Goal: Information Seeking & Learning: Learn about a topic

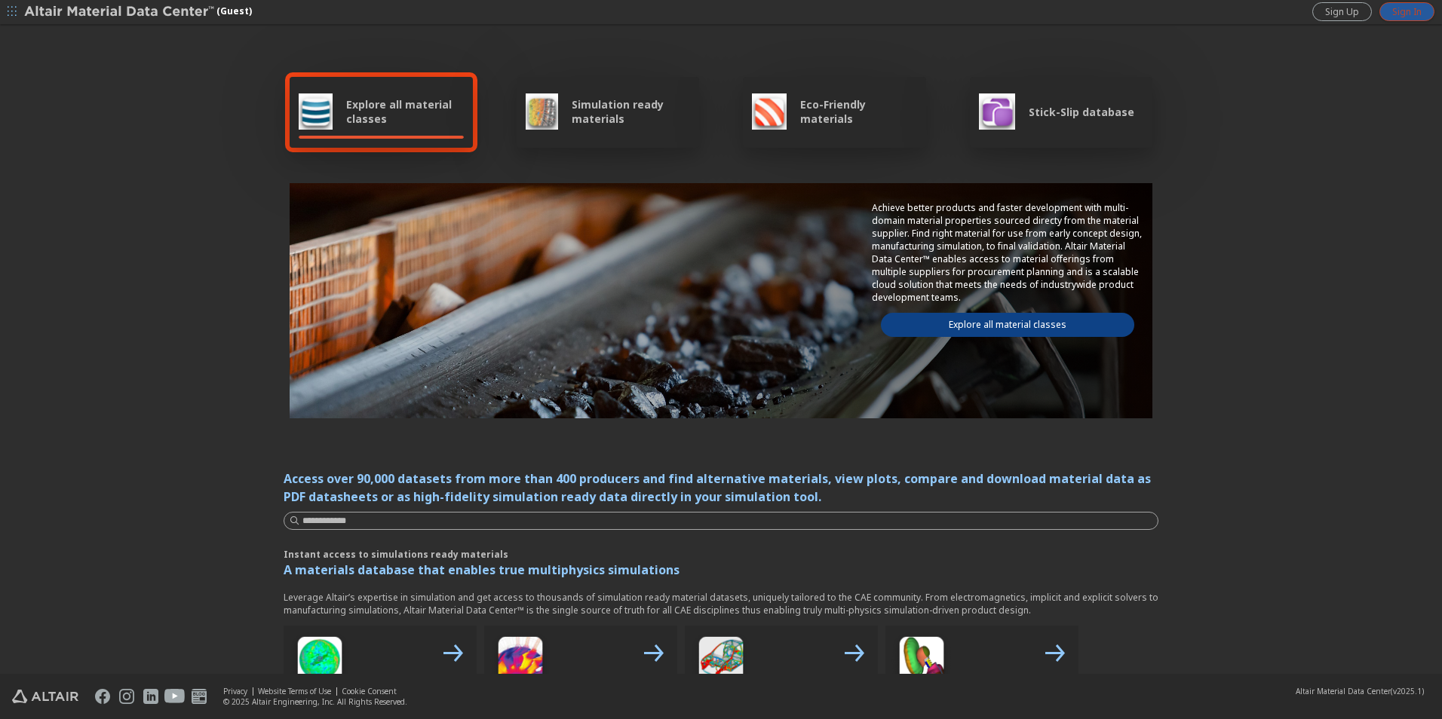
click at [1406, 14] on span "Sign In" at bounding box center [1406, 12] width 29 height 12
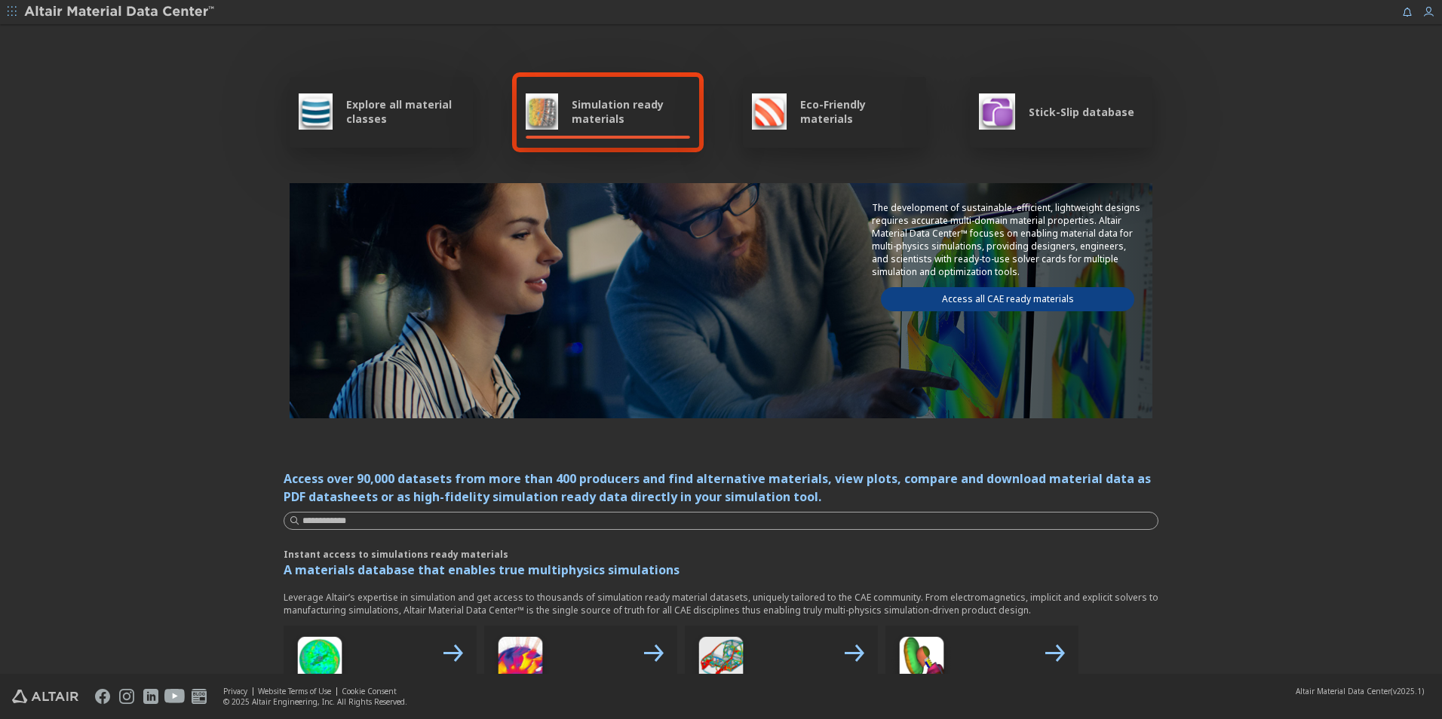
click at [992, 293] on link "Access all CAE ready materials" at bounding box center [1007, 299] width 253 height 24
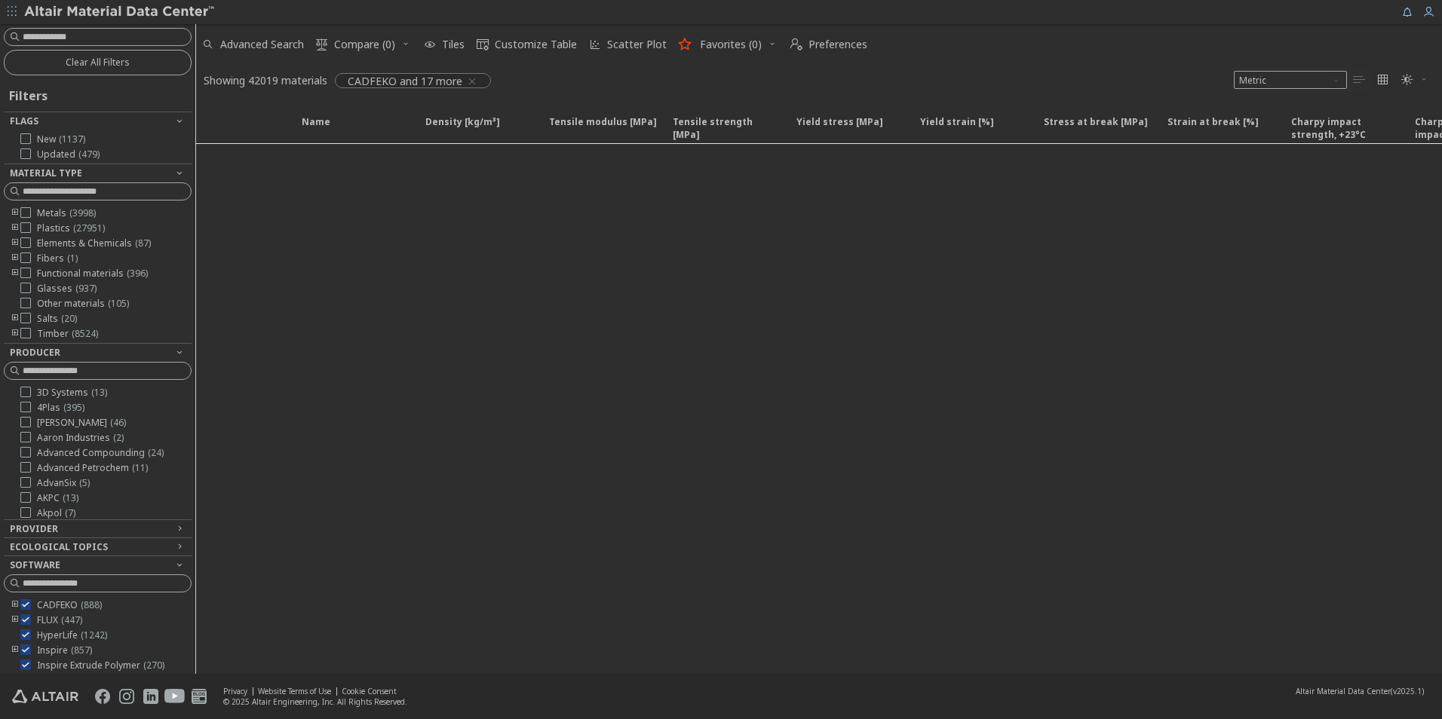
click at [1427, 77] on span "" at bounding box center [1414, 80] width 33 height 24
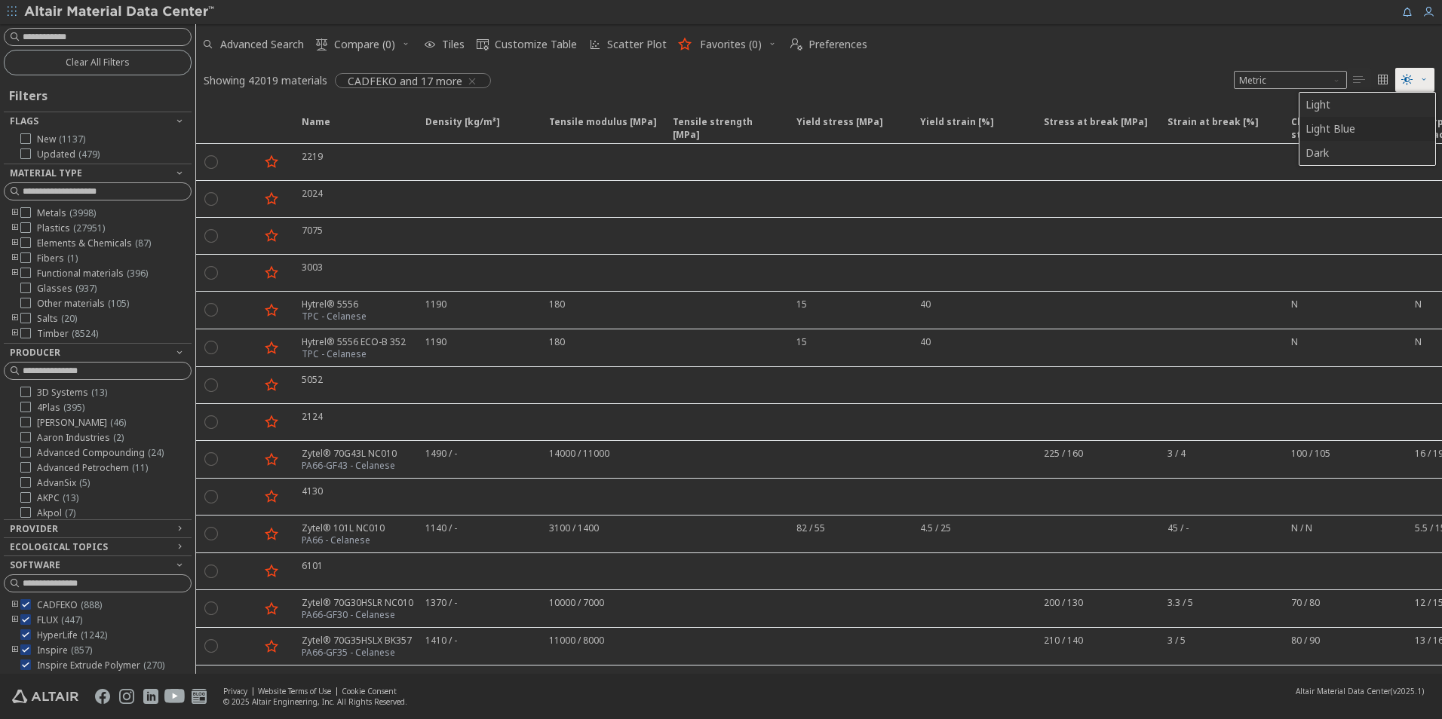
click at [1370, 123] on span "Light Blue" at bounding box center [1365, 129] width 121 height 24
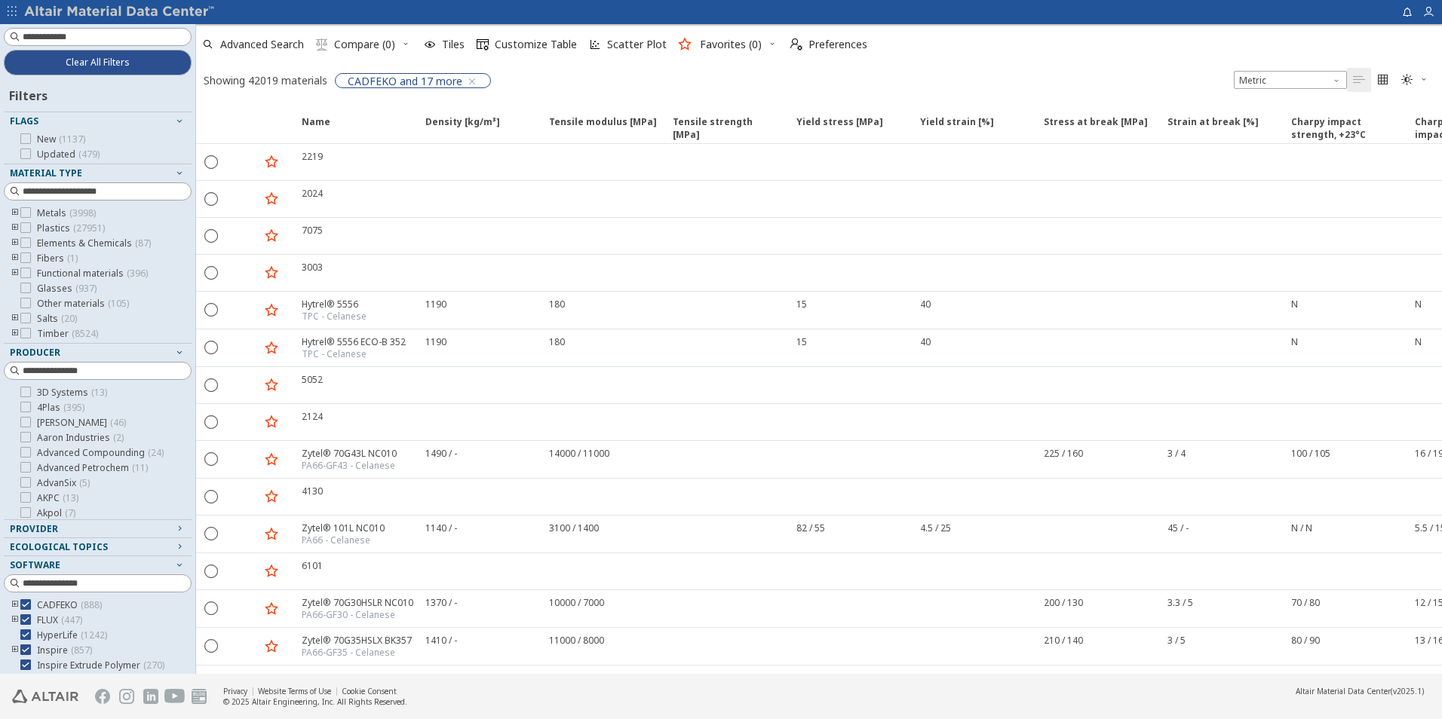
click at [1403, 83] on icon "" at bounding box center [1407, 80] width 12 height 12
click at [1369, 103] on span "Light" at bounding box center [1365, 105] width 121 height 24
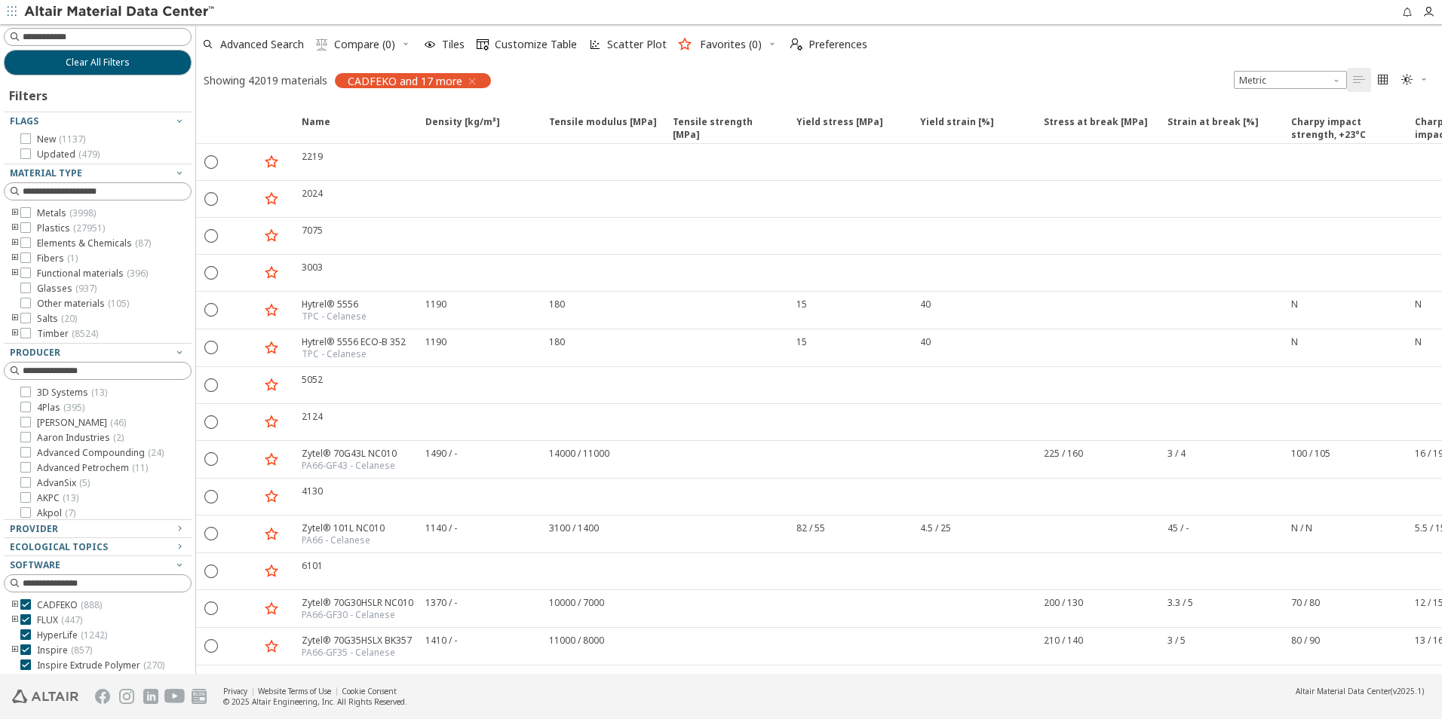
click at [1415, 80] on span "" at bounding box center [1414, 80] width 33 height 24
click at [1369, 124] on span "Light Blue" at bounding box center [1365, 129] width 121 height 24
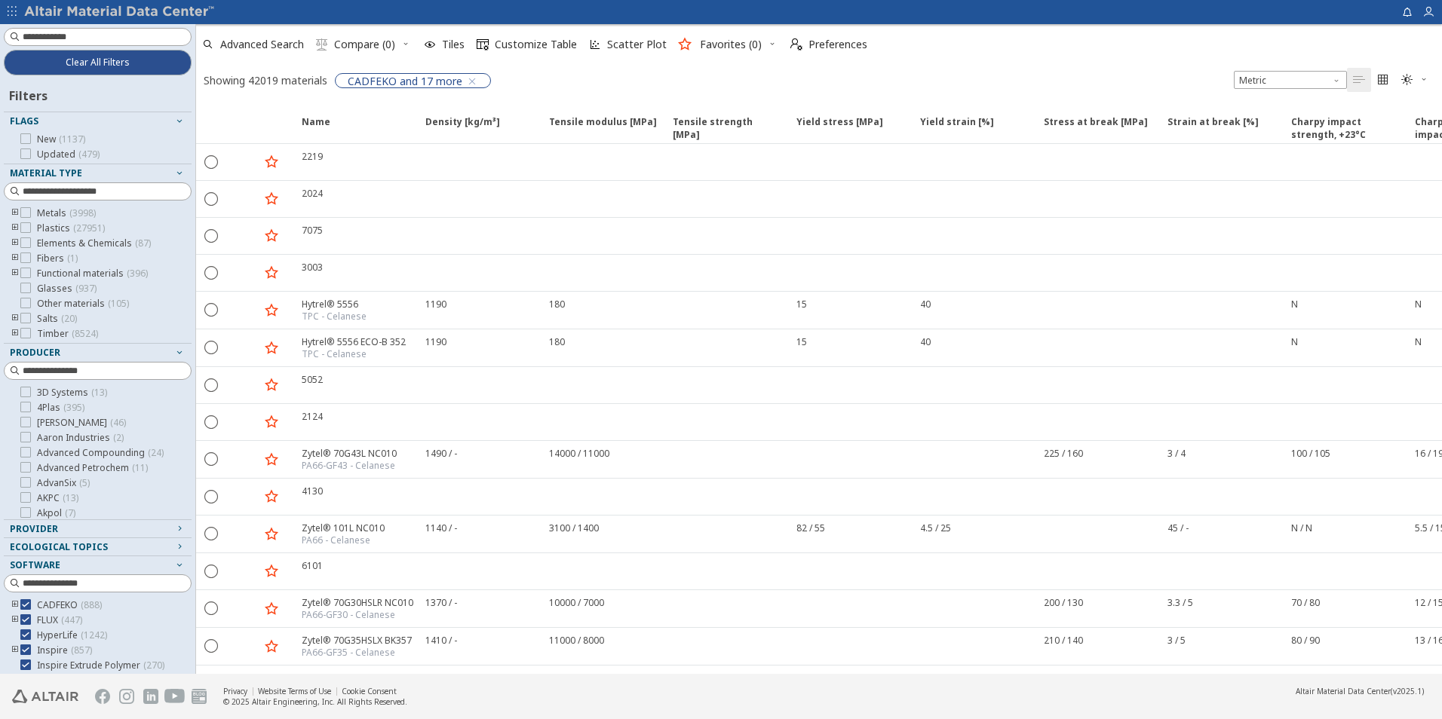
click at [927, 61] on div "Advanced Search  Compare (0) Tiles  Customize Table Scatter Plot Favorites (0…" at bounding box center [819, 60] width 1246 height 72
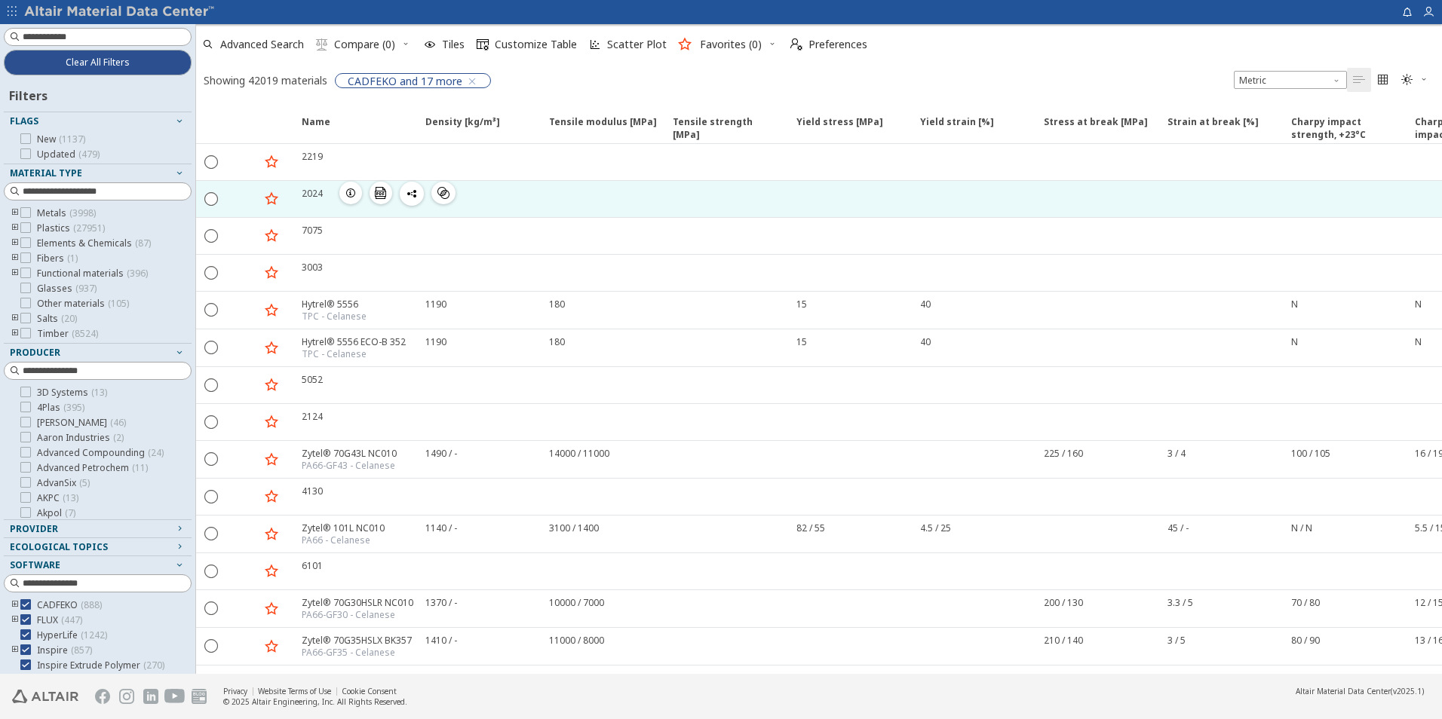
click at [543, 211] on div at bounding box center [602, 199] width 124 height 36
click at [349, 192] on icon "button" at bounding box center [351, 193] width 12 height 12
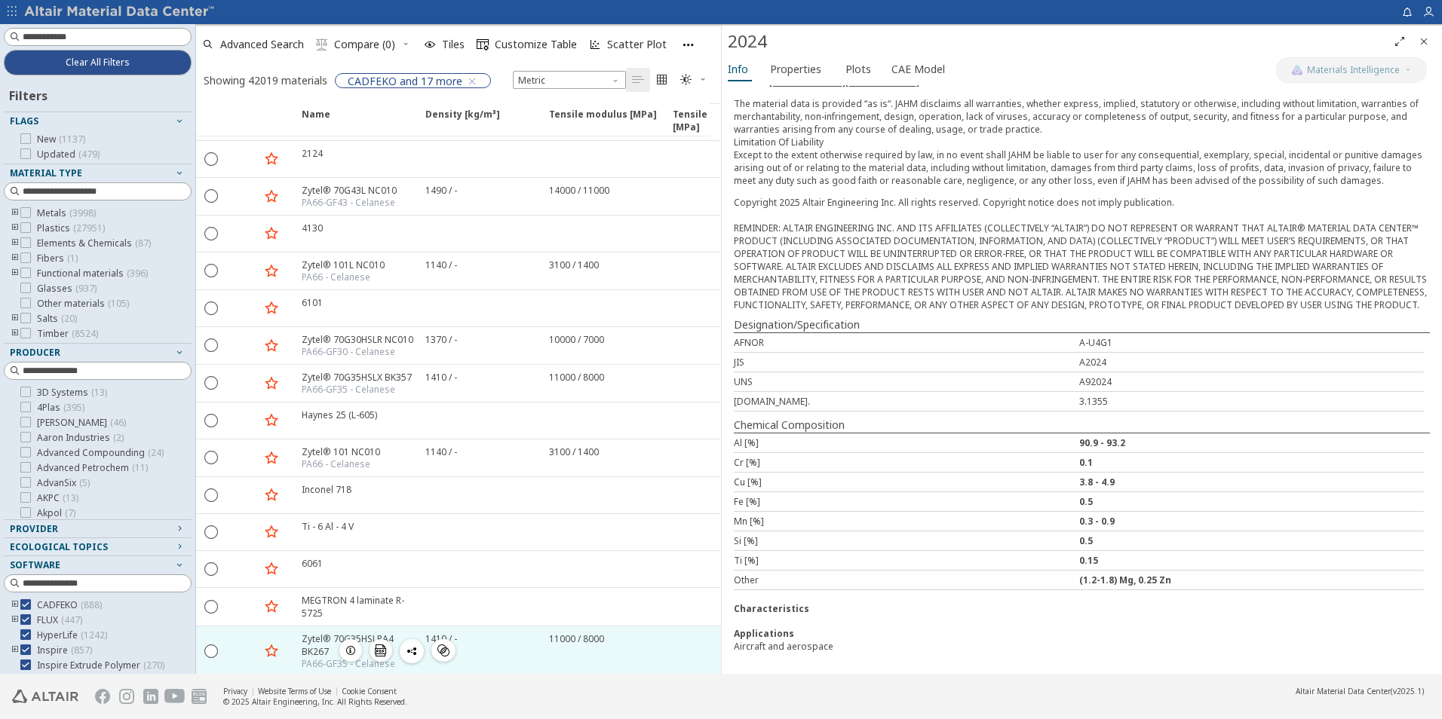
scroll to position [377, 0]
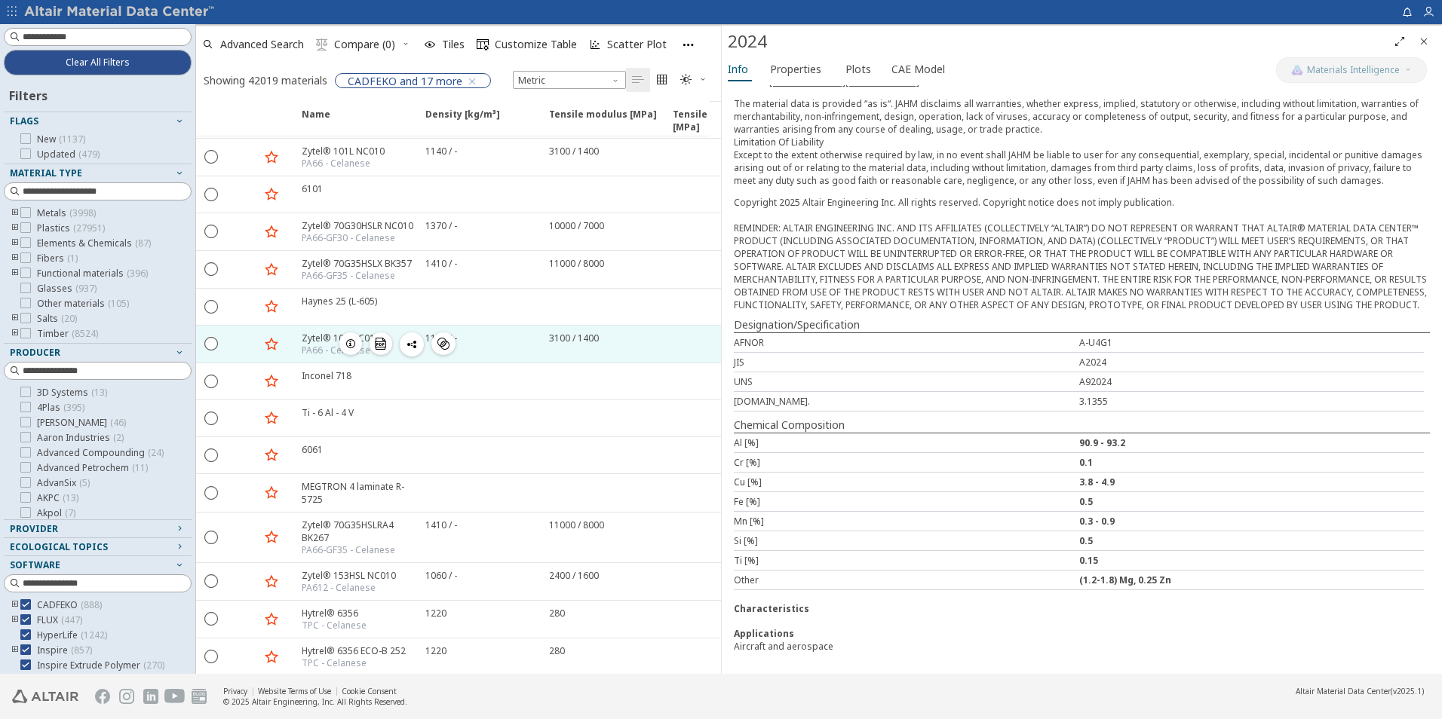
click at [323, 339] on div "Zytel® 101 NC010" at bounding box center [341, 338] width 78 height 13
click at [343, 345] on span "button" at bounding box center [351, 344] width 18 height 23
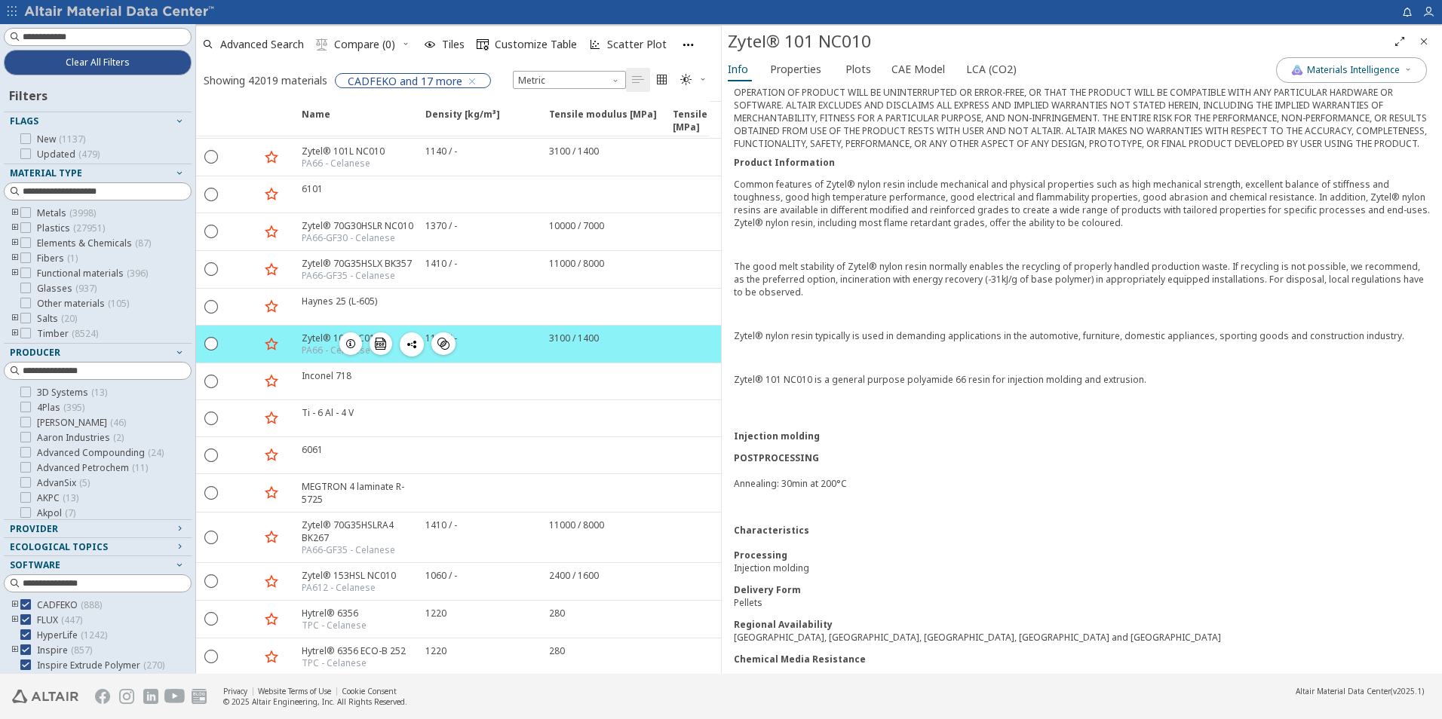
scroll to position [242, 0]
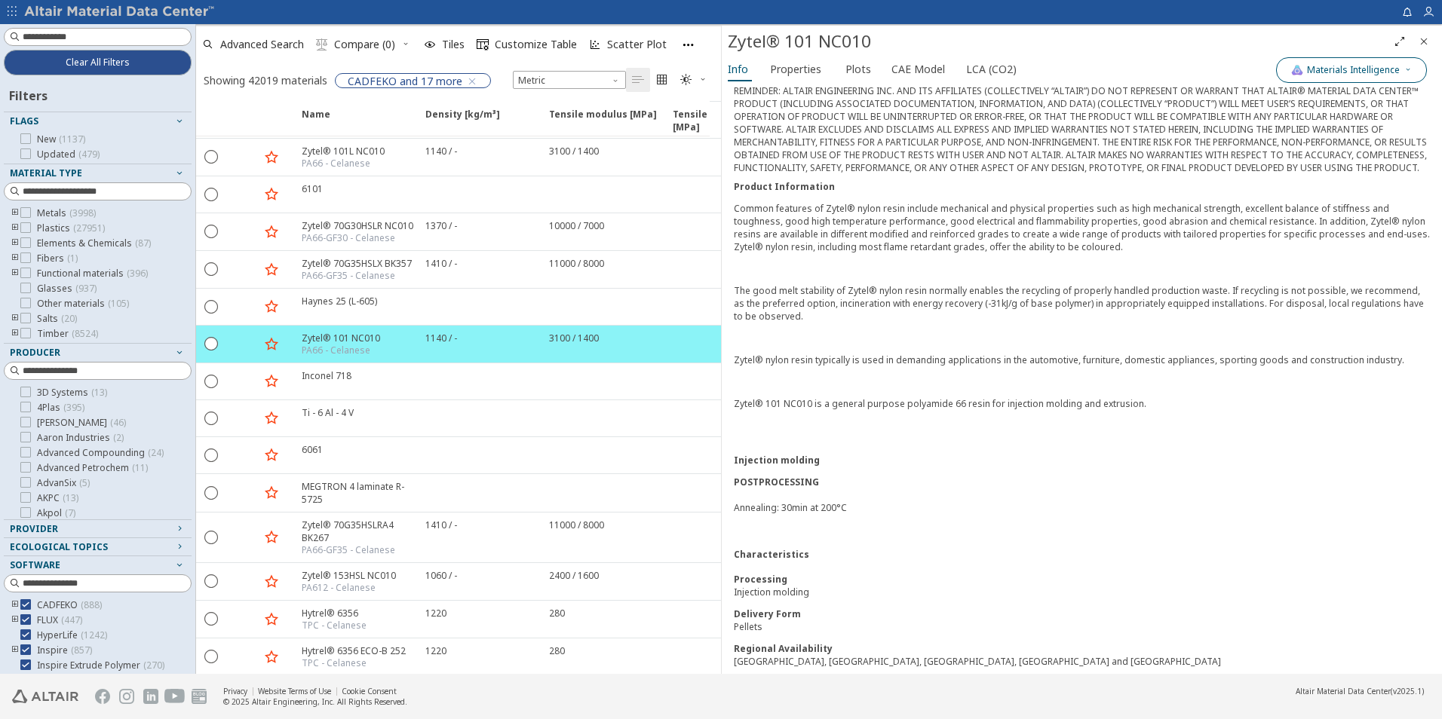
click at [1341, 74] on span "Materials Intelligence" at bounding box center [1353, 70] width 93 height 12
click at [1289, 143] on span "button" at bounding box center [1293, 139] width 9 height 9
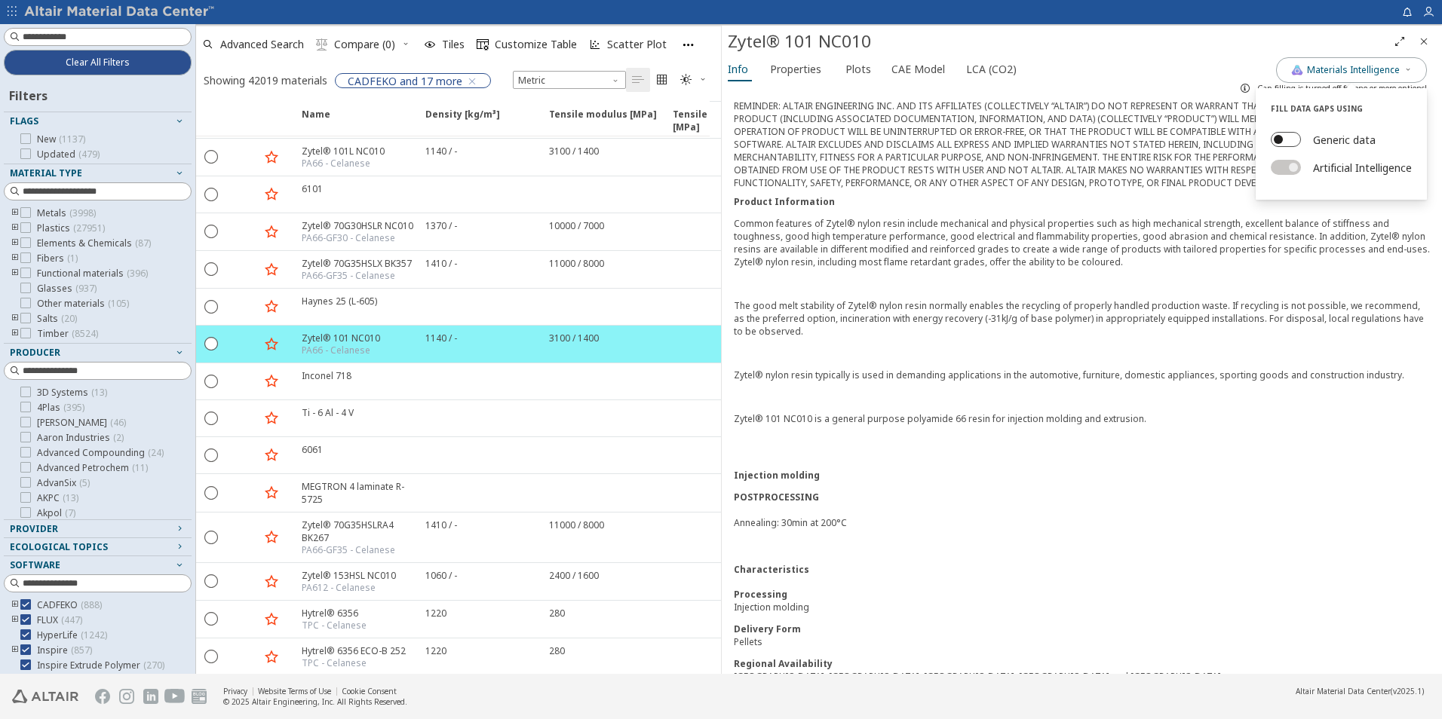
click at [1288, 140] on button "Generic data" at bounding box center [1286, 139] width 30 height 15
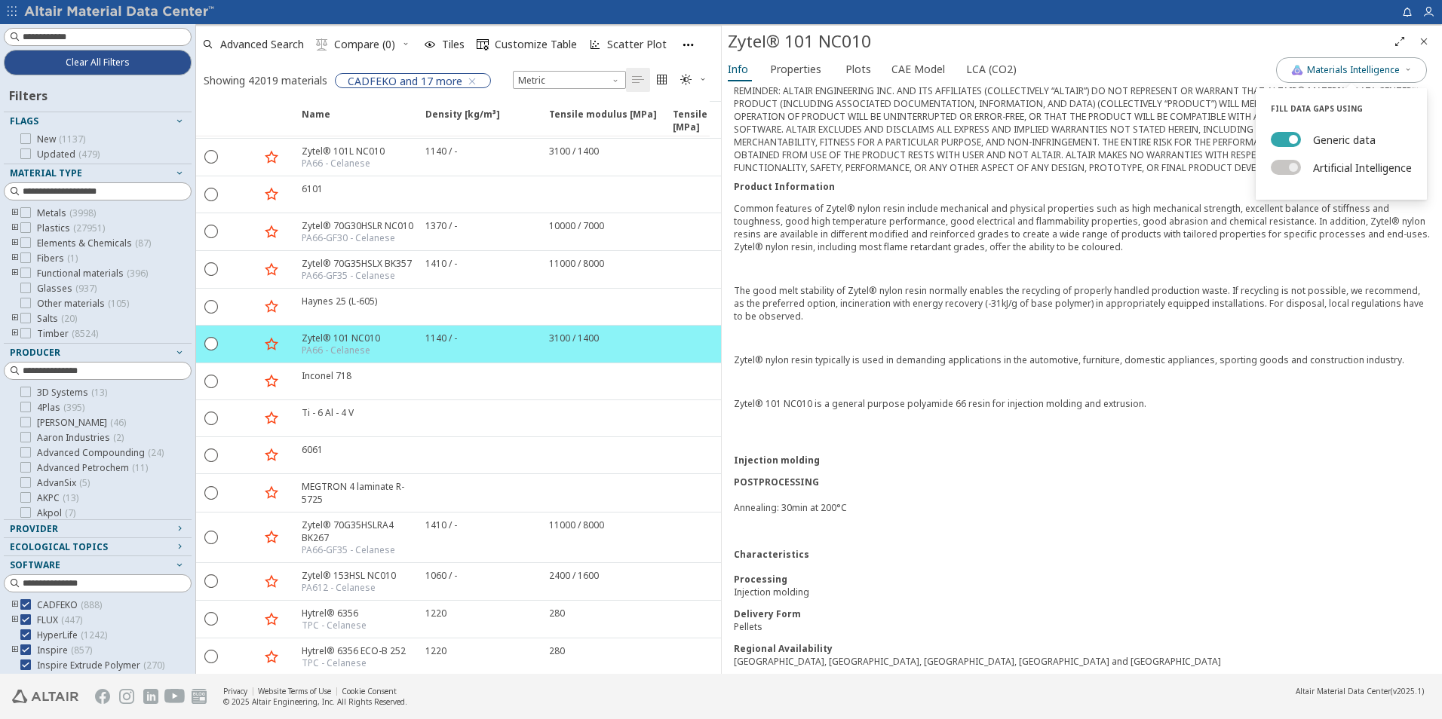
click at [1289, 140] on span "button" at bounding box center [1293, 139] width 9 height 9
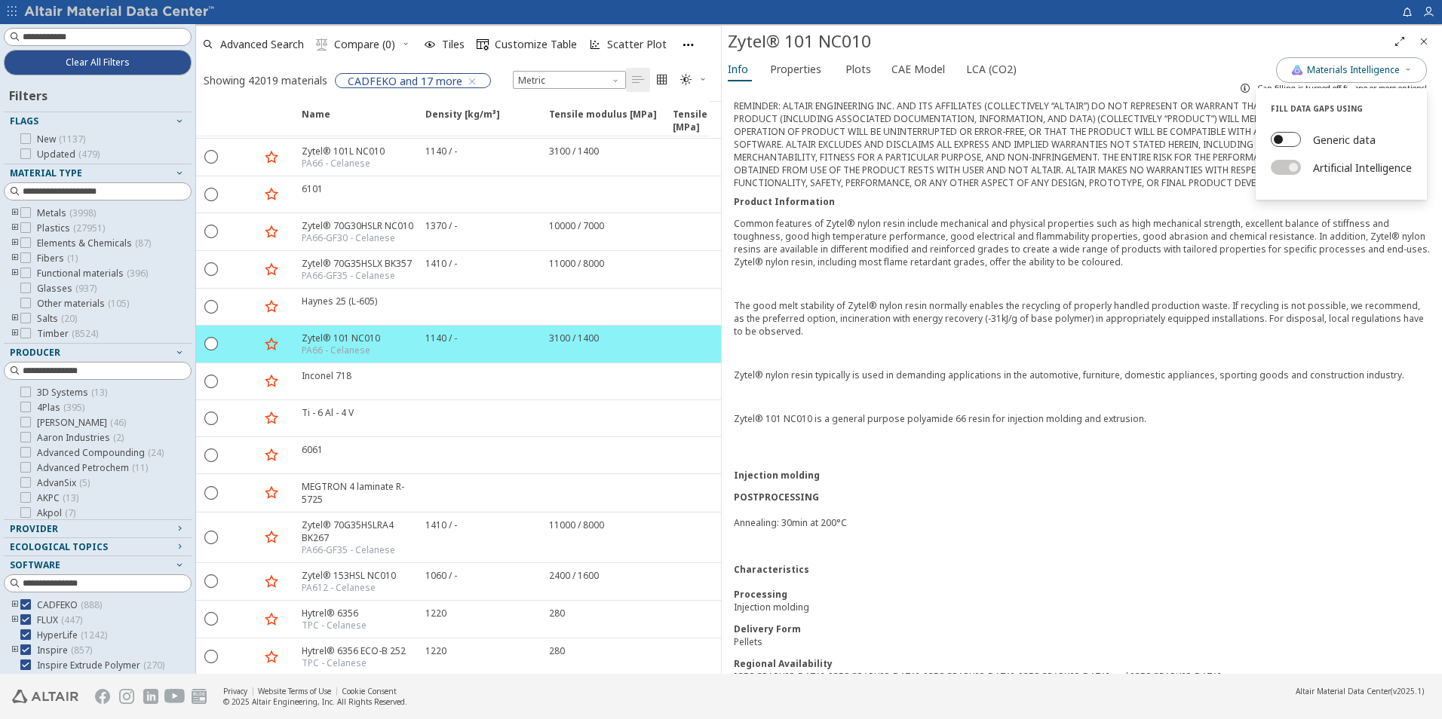
click at [1288, 140] on button "Generic data" at bounding box center [1286, 139] width 30 height 15
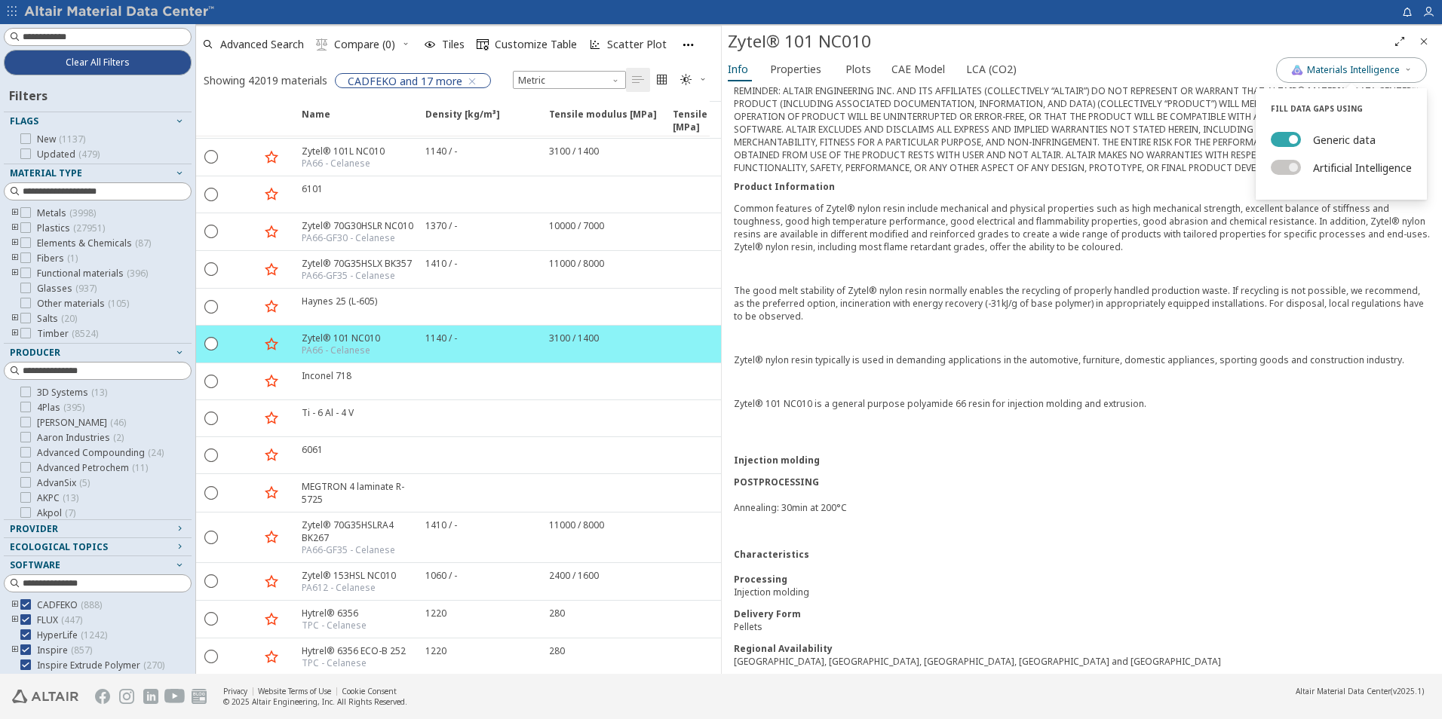
click at [1289, 140] on span "button" at bounding box center [1293, 139] width 9 height 9
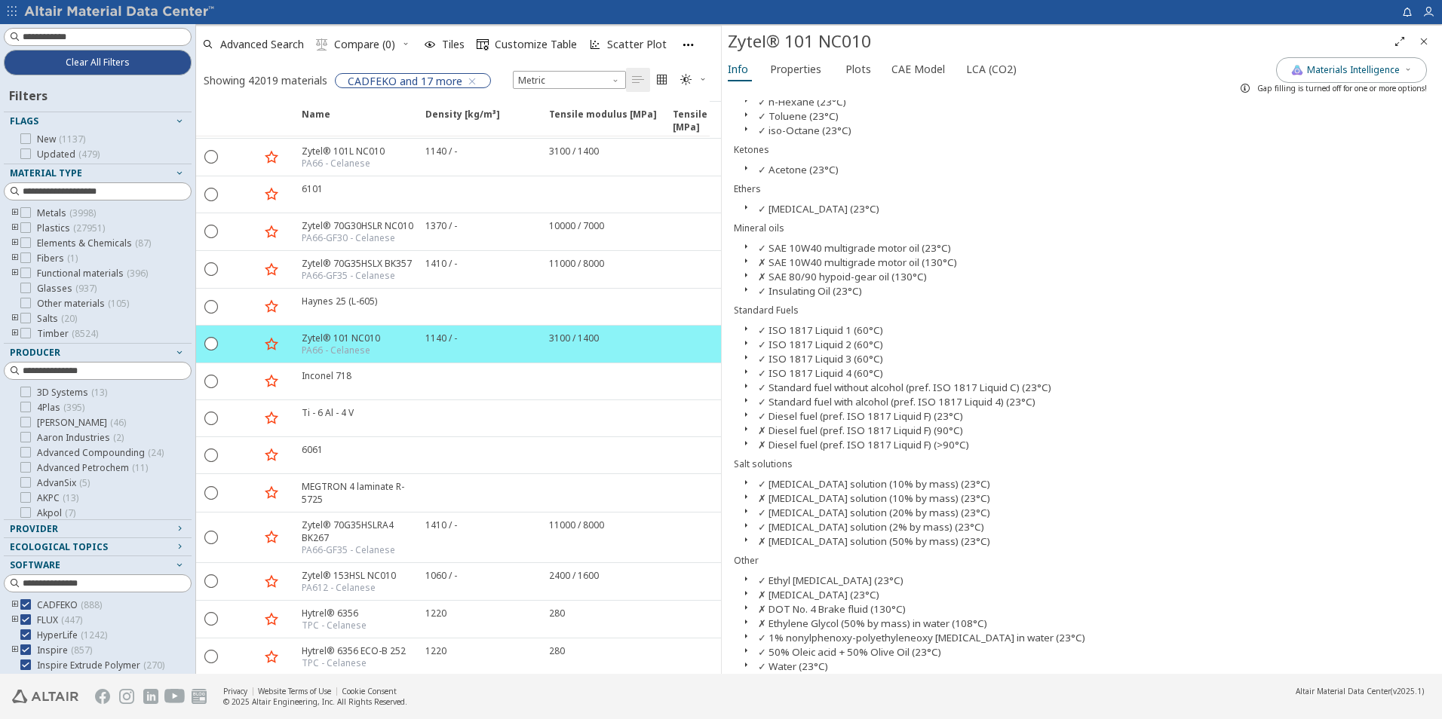
scroll to position [1206, 0]
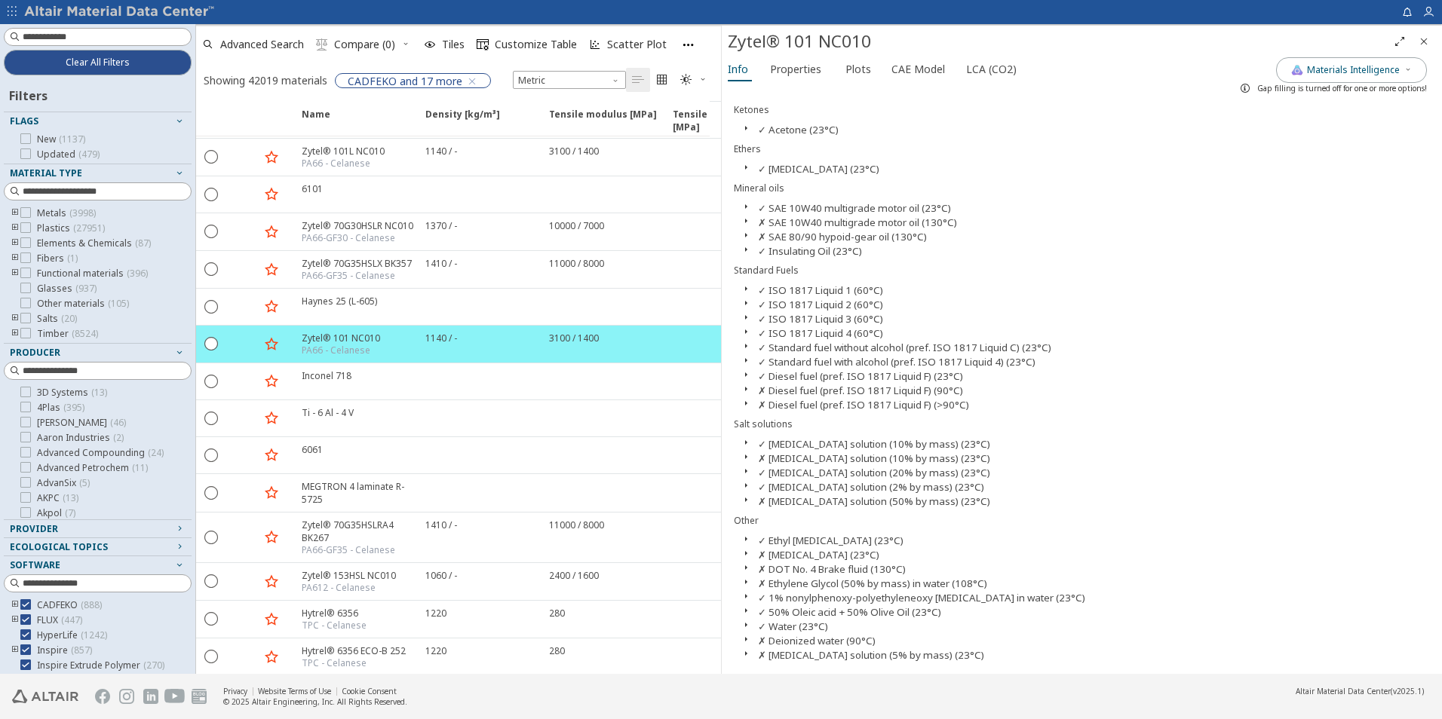
click at [1314, 86] on span "Gap filling is turned off for one or more options!" at bounding box center [1342, 88] width 170 height 11
click at [1318, 77] on div "Gap filling is turned off for one or more options!" at bounding box center [1330, 88] width 194 height 24
click at [1344, 62] on button "Materials Intelligence" at bounding box center [1351, 70] width 151 height 26
click at [1285, 138] on button "Generic data" at bounding box center [1286, 139] width 30 height 15
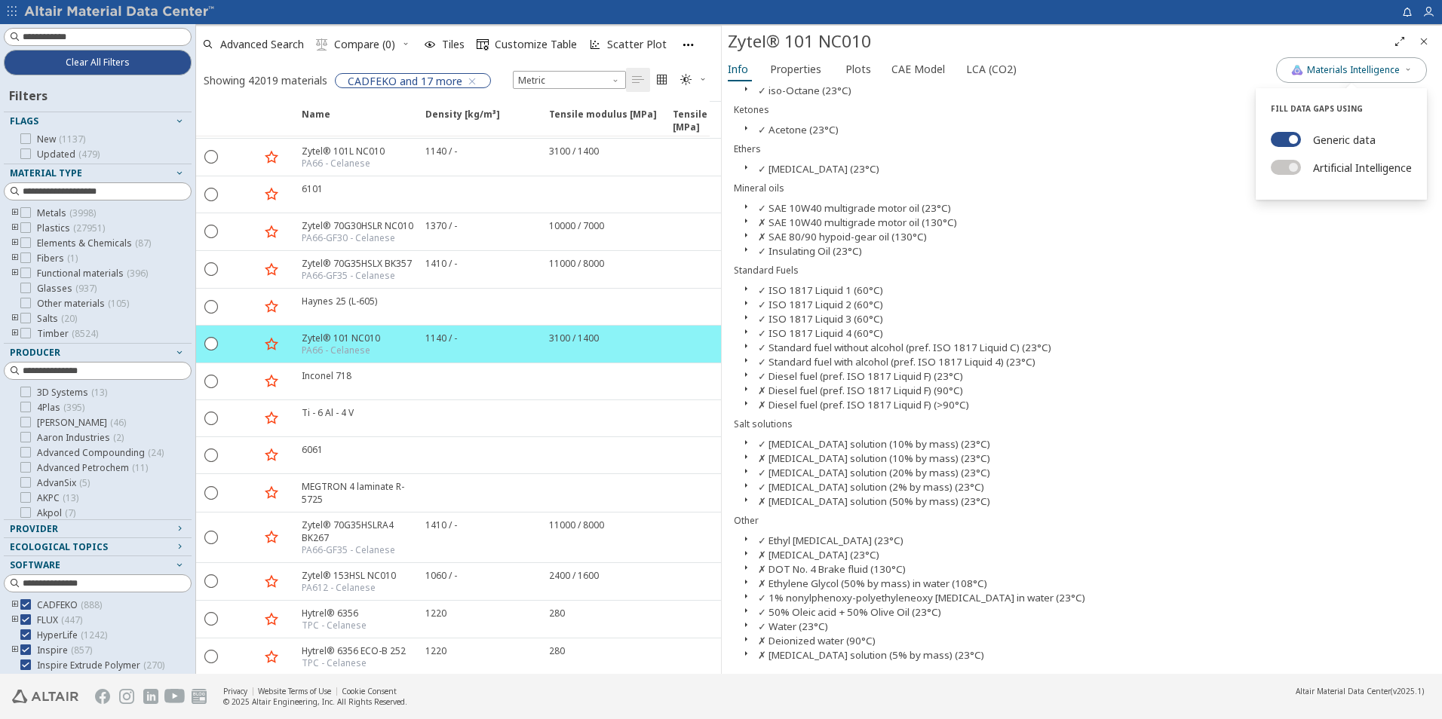
click at [1122, 302] on div "✓ ISO 1817 Liquid 2 (60°C)" at bounding box center [1082, 304] width 696 height 14
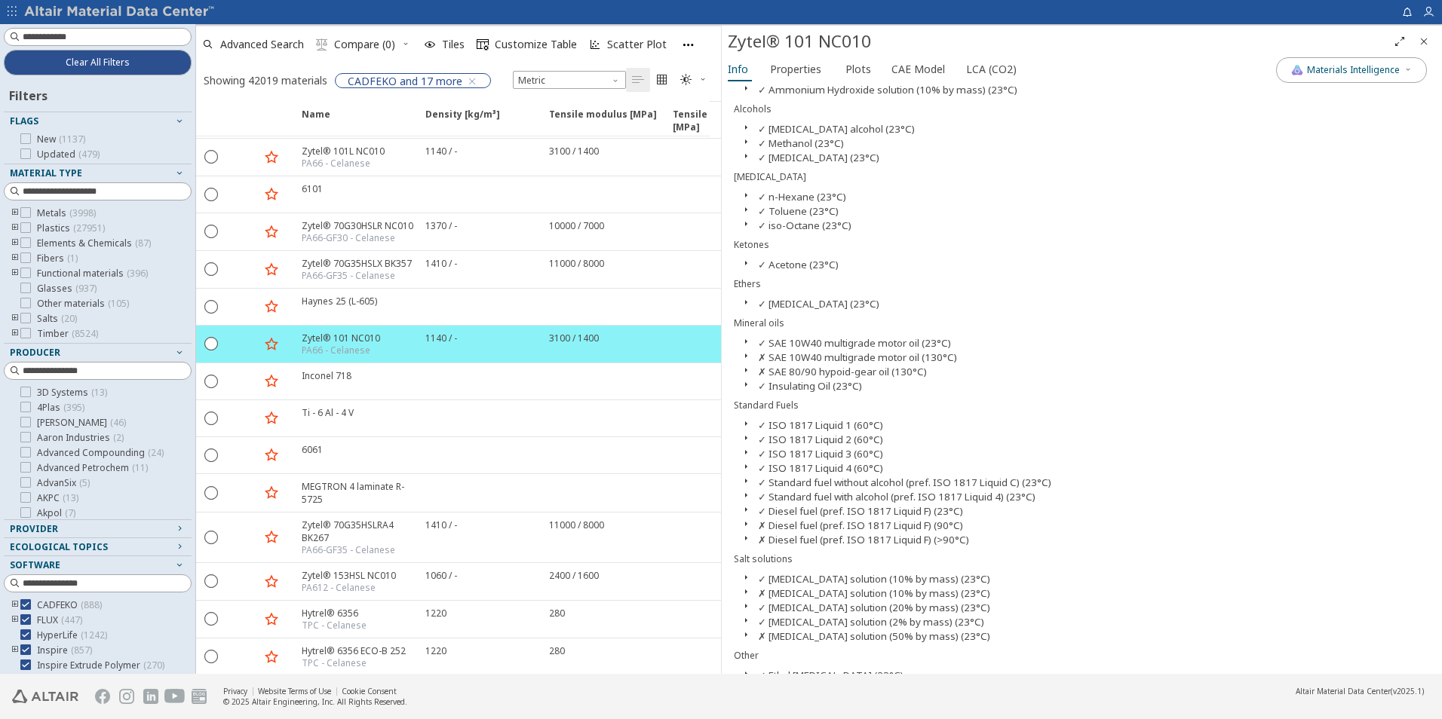
scroll to position [1040, 0]
click at [778, 73] on span "Properties" at bounding box center [795, 69] width 51 height 24
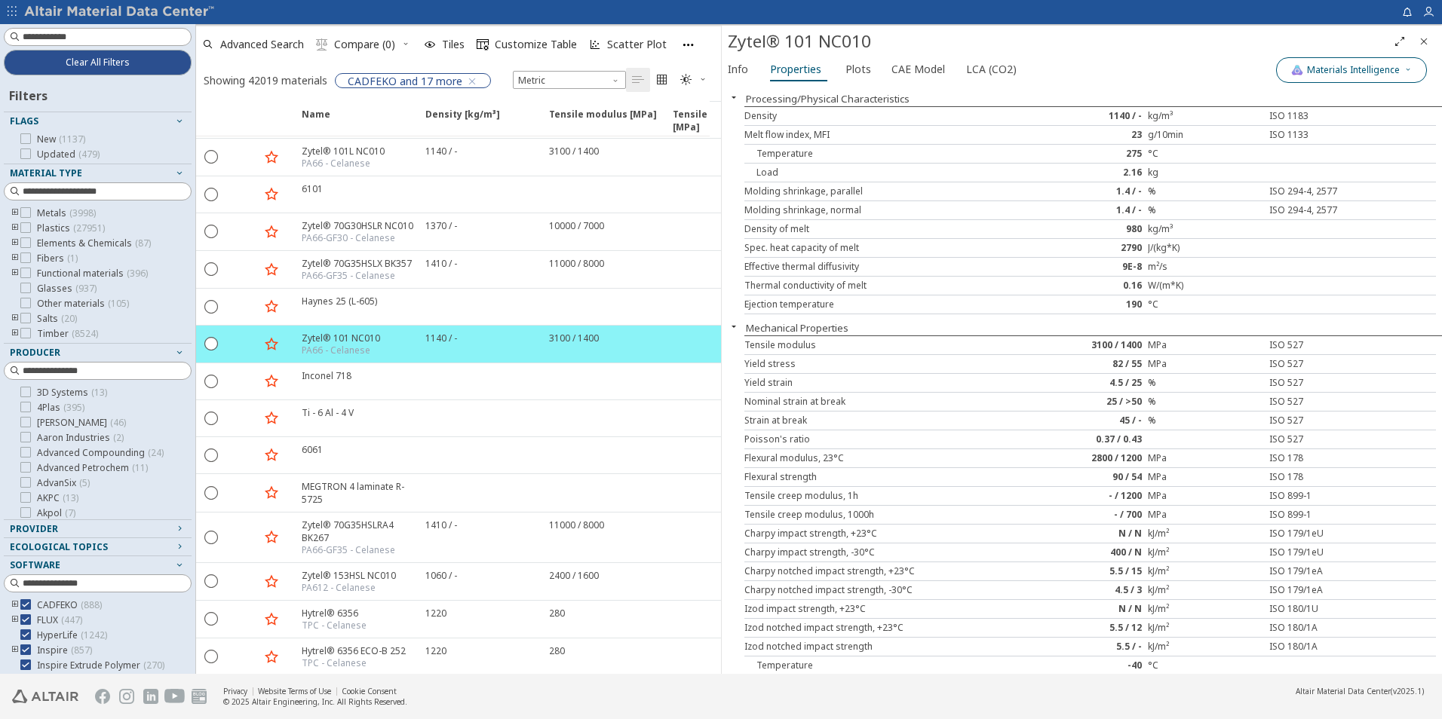
click at [1341, 72] on span "Materials Intelligence" at bounding box center [1353, 70] width 93 height 12
click at [1289, 134] on button "Generic data" at bounding box center [1286, 139] width 30 height 15
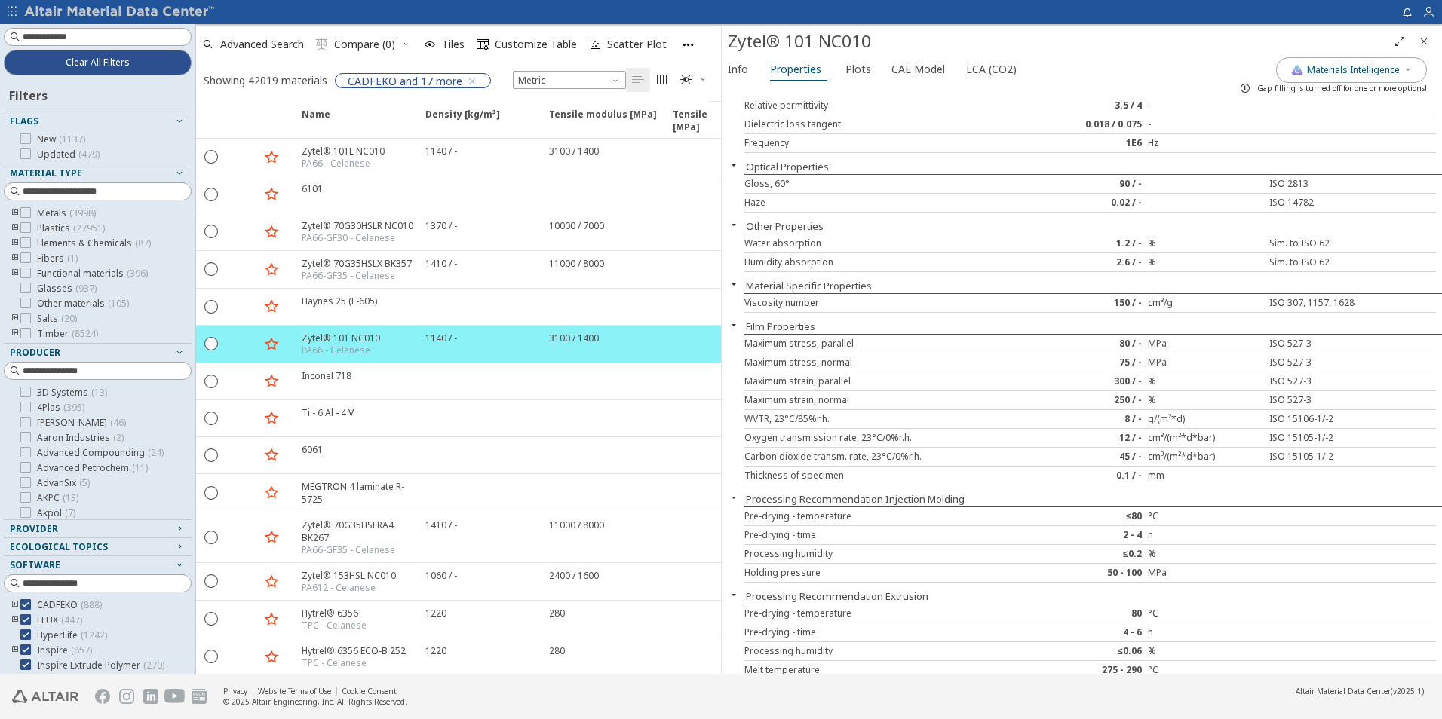
scroll to position [1368, 0]
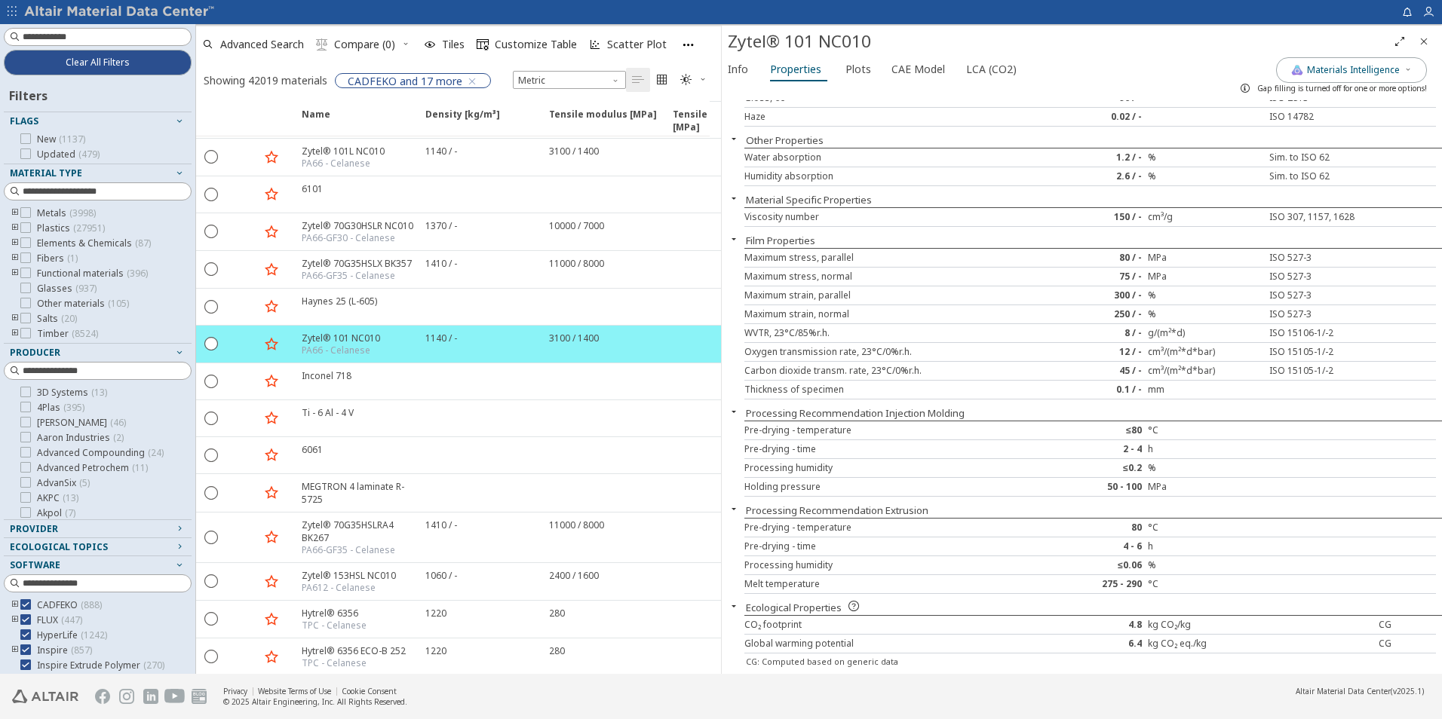
click at [1335, 78] on div "Gap filling is turned off for one or more options!" at bounding box center [1330, 88] width 194 height 24
click at [1335, 74] on span "Materials Intelligence" at bounding box center [1353, 70] width 93 height 12
click at [1289, 136] on button "Generic data" at bounding box center [1286, 139] width 30 height 15
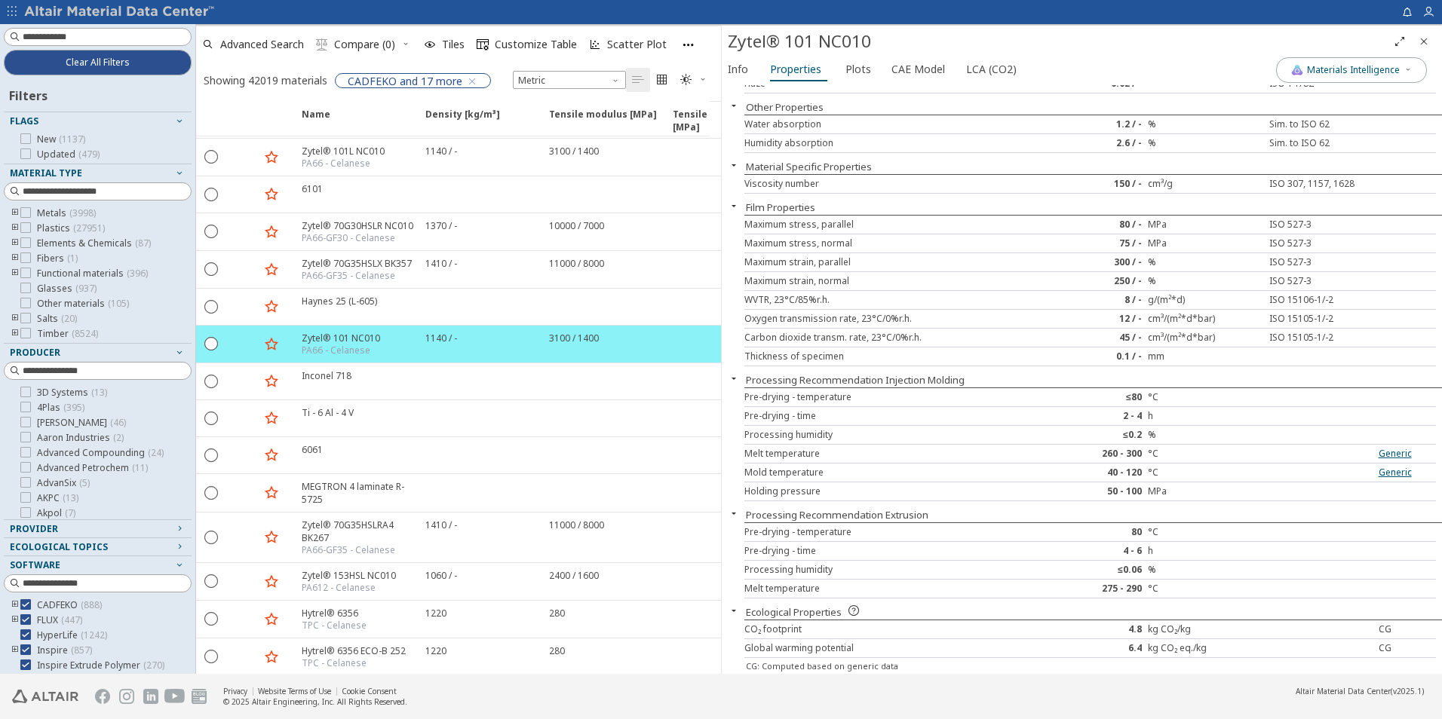
scroll to position [1390, 0]
click at [979, 391] on div "Pre-drying - temperature" at bounding box center [888, 393] width 288 height 12
click at [17, 210] on icon "toogle group" at bounding box center [15, 213] width 11 height 12
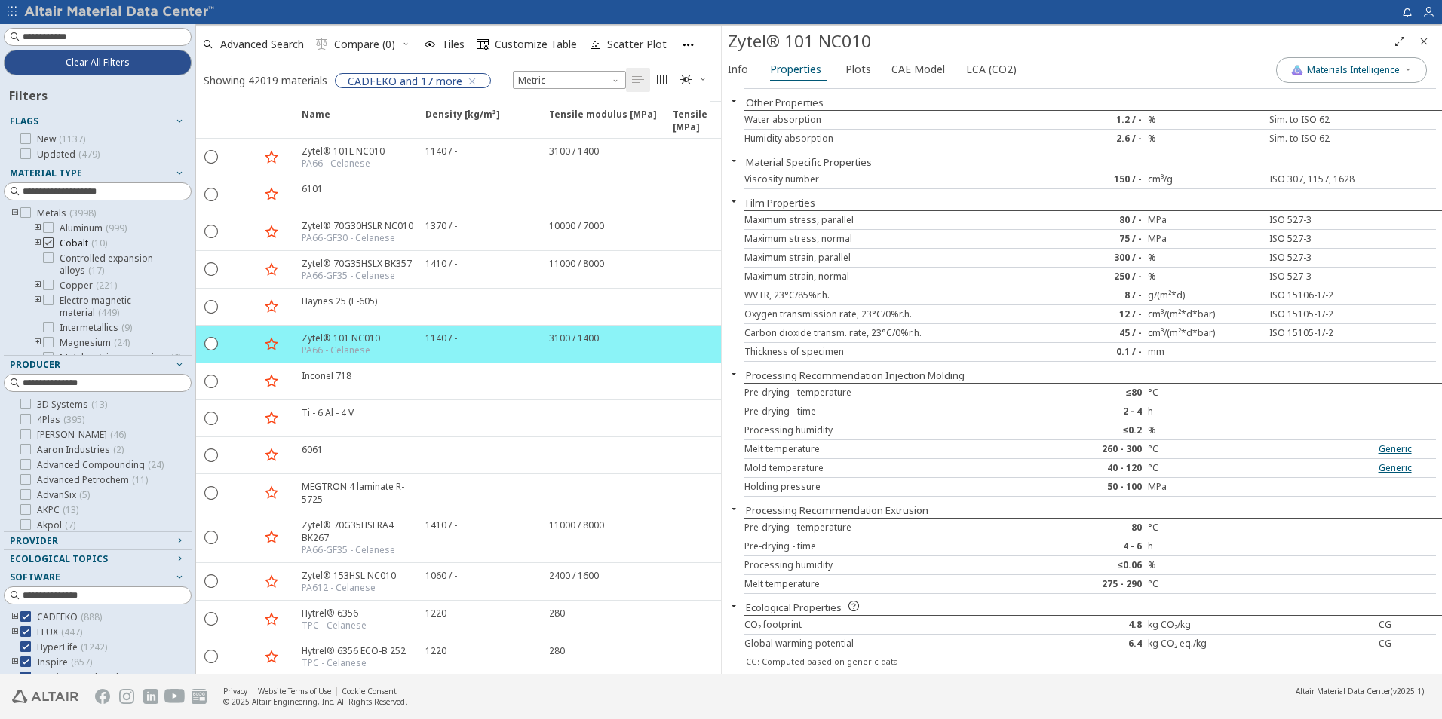
click at [50, 244] on icon at bounding box center [48, 243] width 11 height 11
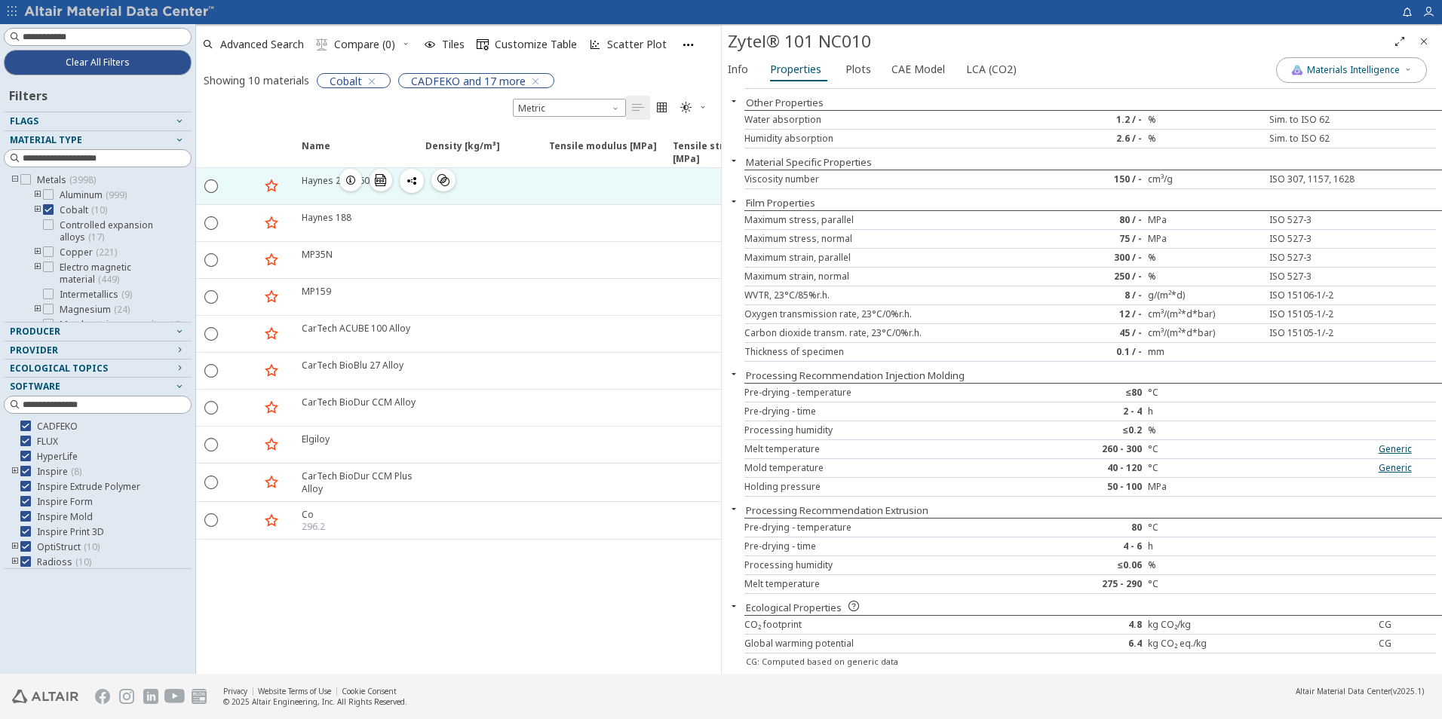
click at [320, 179] on div "Haynes 25 (L-605)" at bounding box center [339, 180] width 75 height 13
click at [321, 179] on div "Haynes 25 (L-605)" at bounding box center [339, 180] width 75 height 13
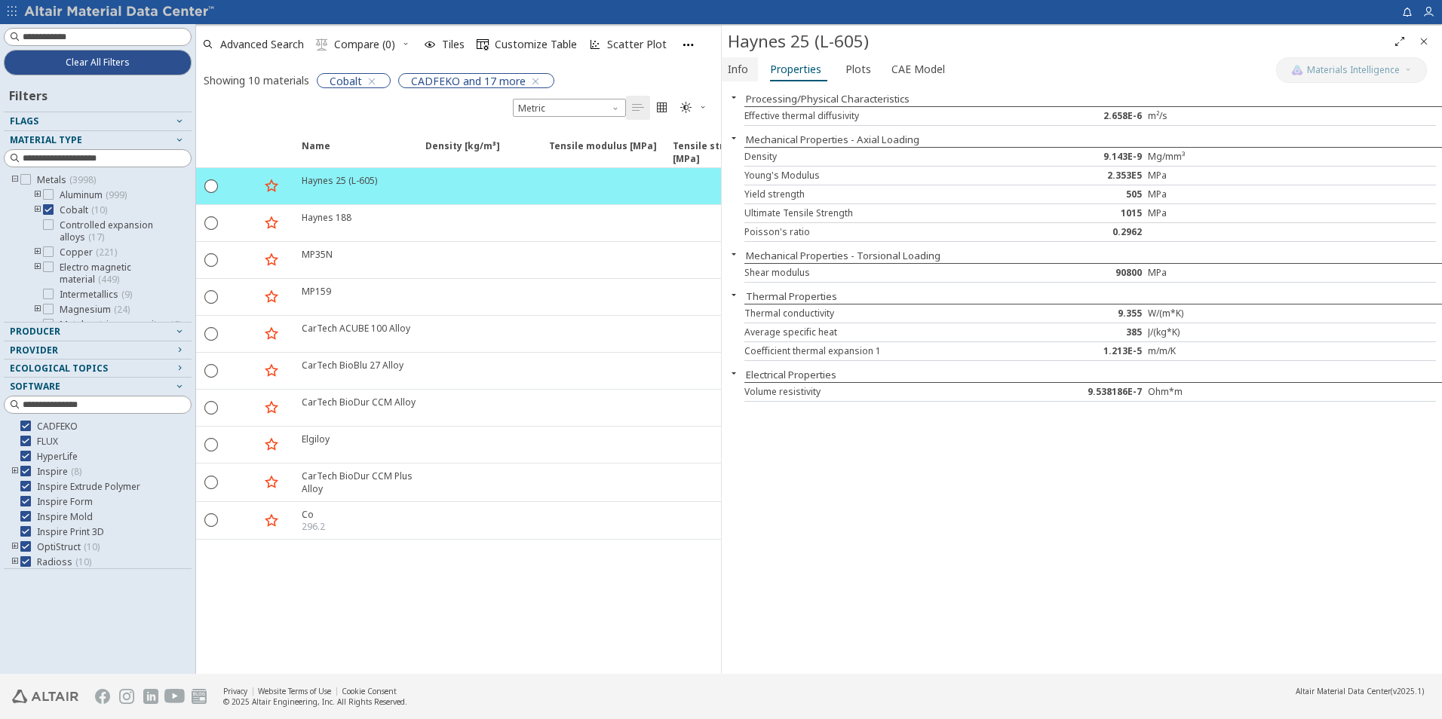
click at [731, 71] on span "Info" at bounding box center [738, 69] width 20 height 24
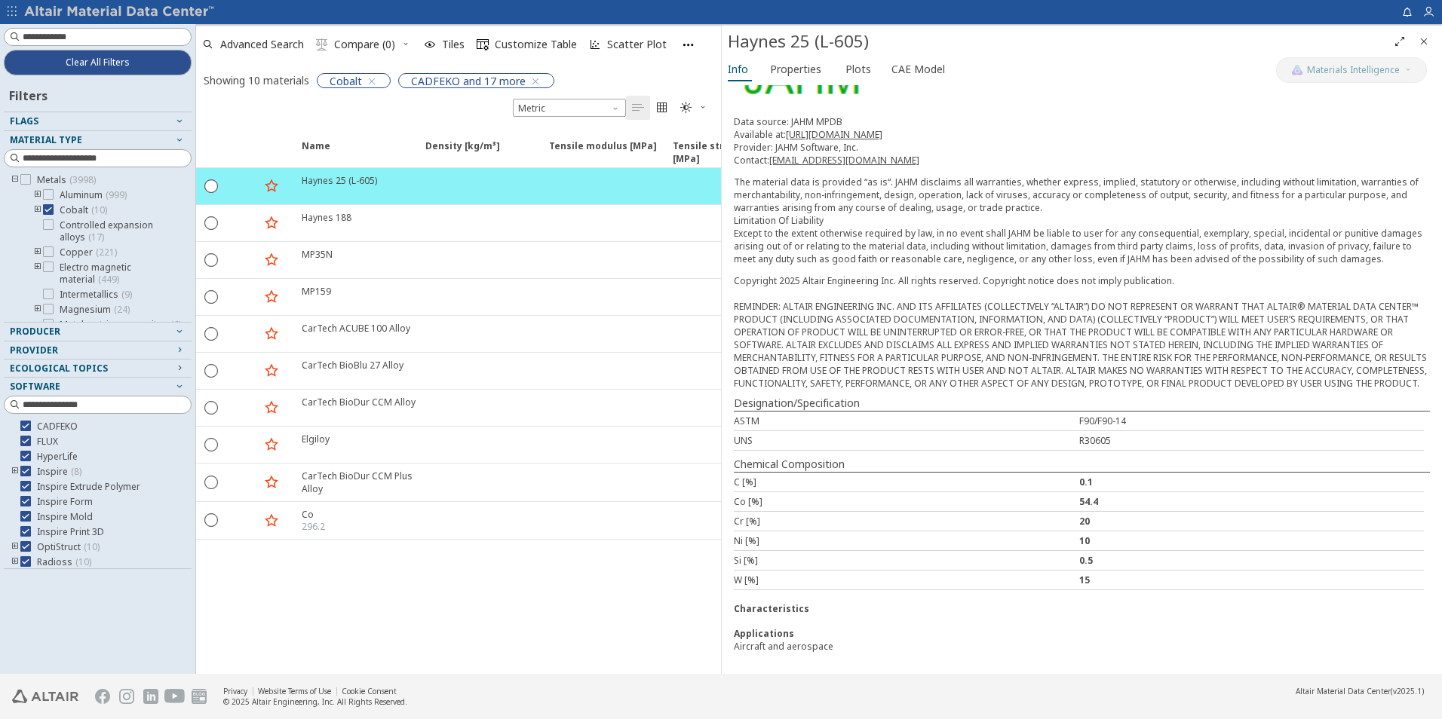
scroll to position [106, 0]
click at [797, 74] on span "Properties" at bounding box center [795, 69] width 51 height 24
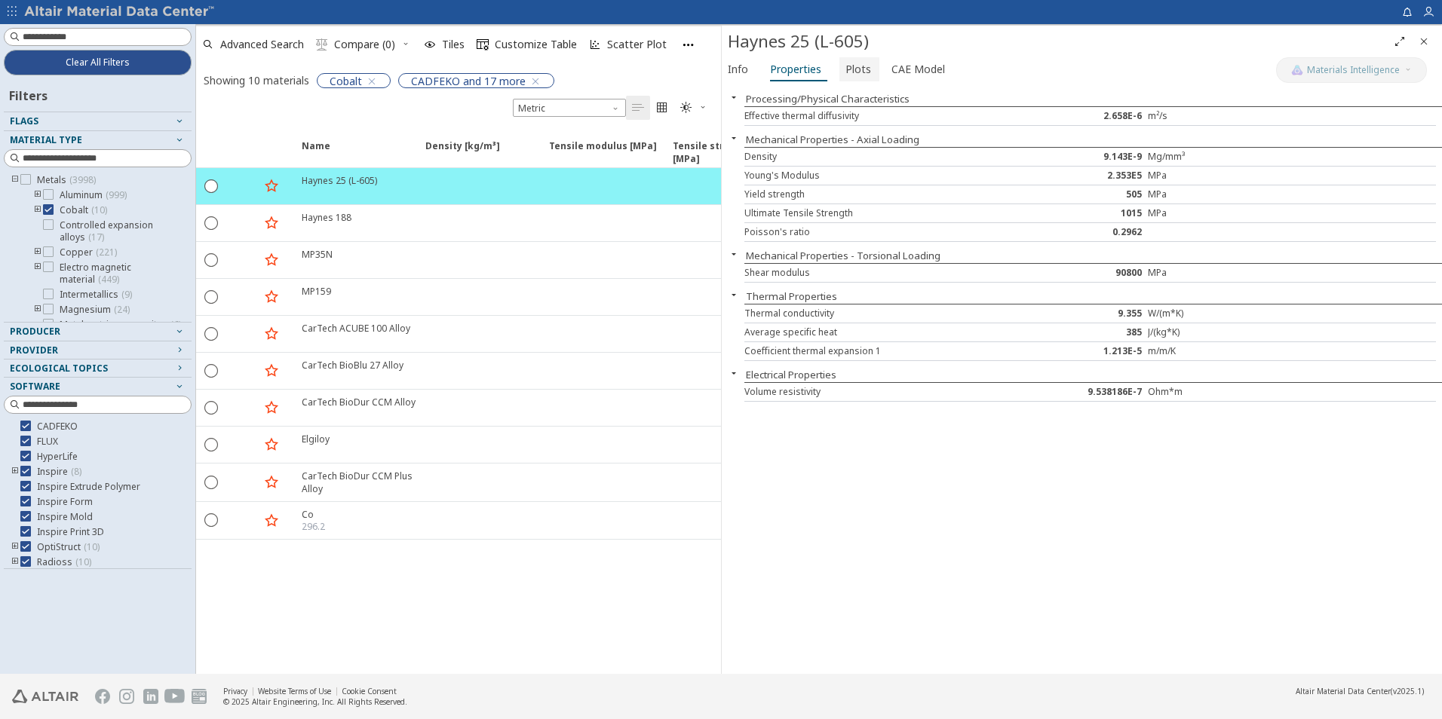
click at [849, 67] on span "Plots" at bounding box center [858, 69] width 26 height 24
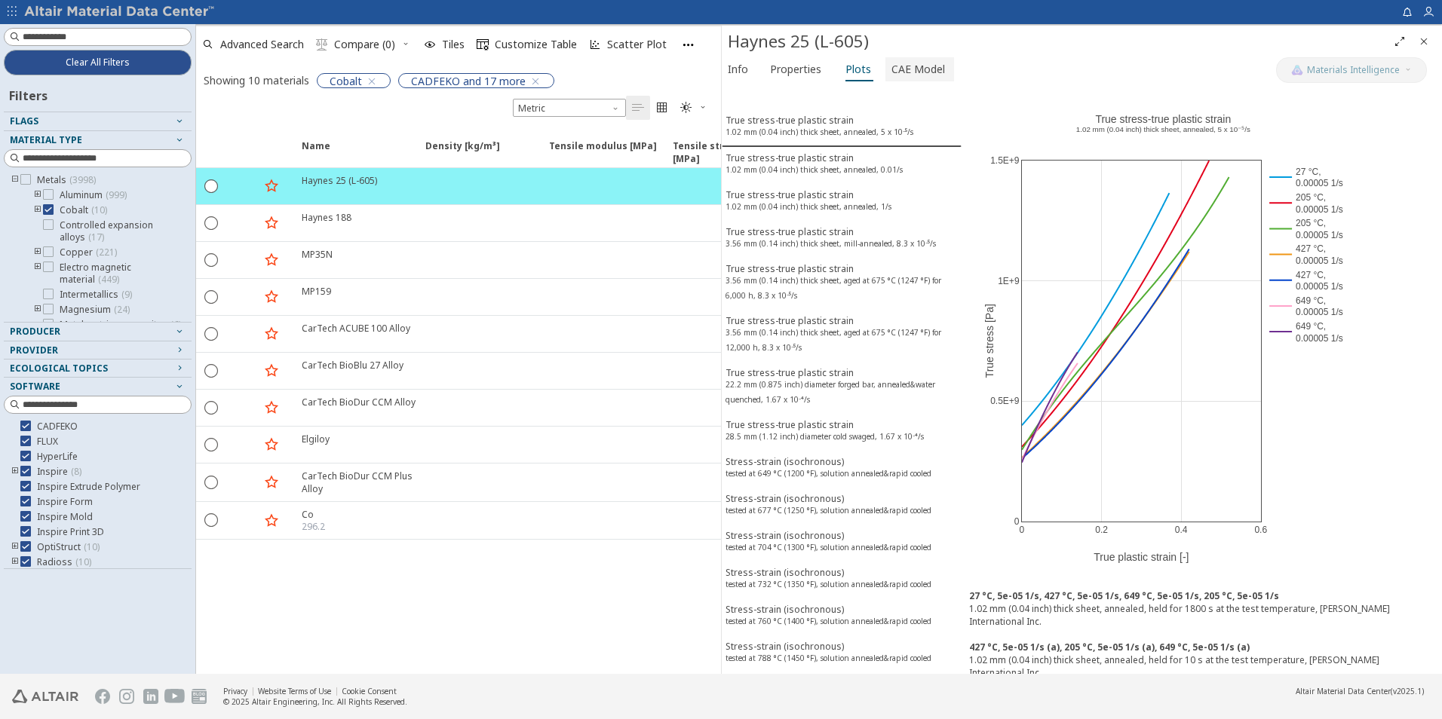
click at [896, 57] on span "CAE Model" at bounding box center [918, 69] width 54 height 24
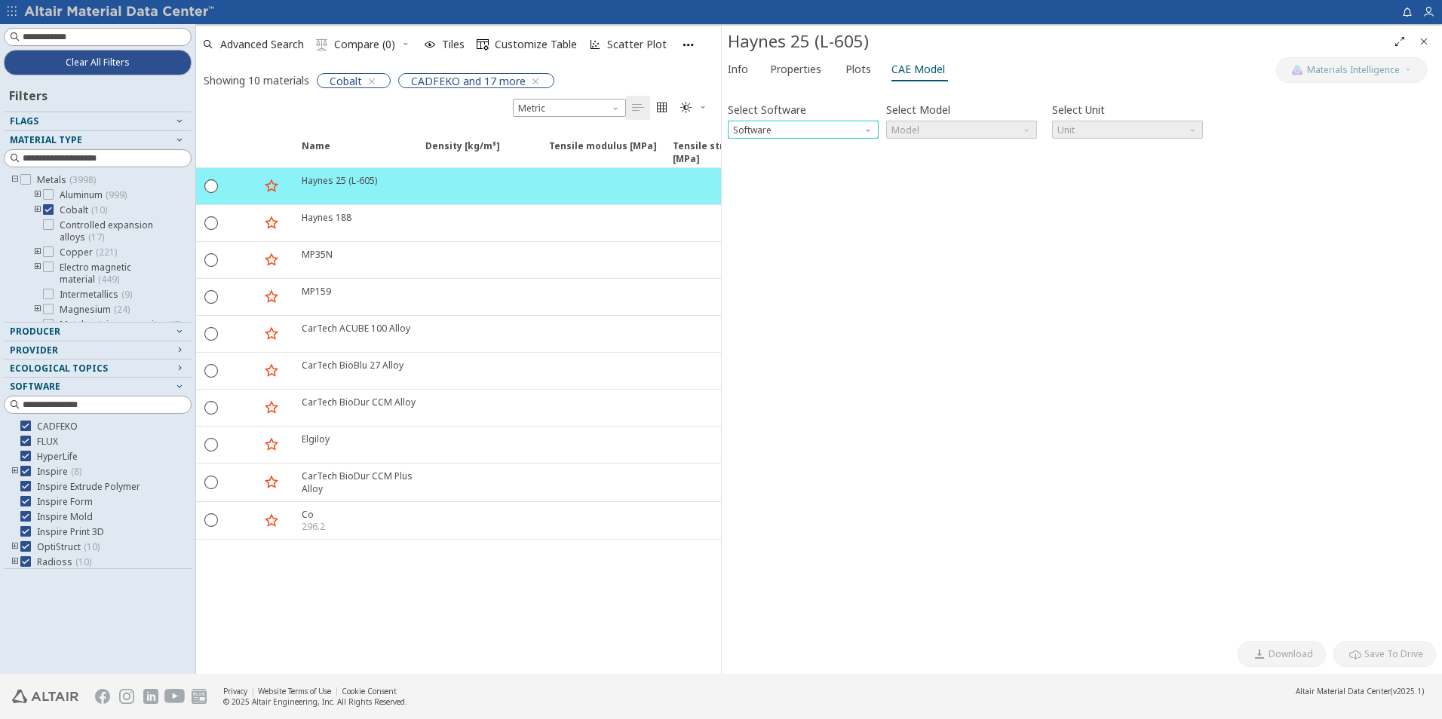
click at [869, 133] on span "Software" at bounding box center [869, 127] width 12 height 12
click at [765, 244] on span "Abaqus" at bounding box center [751, 239] width 34 height 12
click at [997, 135] on span "Model" at bounding box center [961, 130] width 151 height 18
click at [988, 143] on span "Elastic" at bounding box center [961, 148] width 139 height 11
click at [768, 156] on button "CAE Card Preview" at bounding box center [795, 161] width 87 height 14
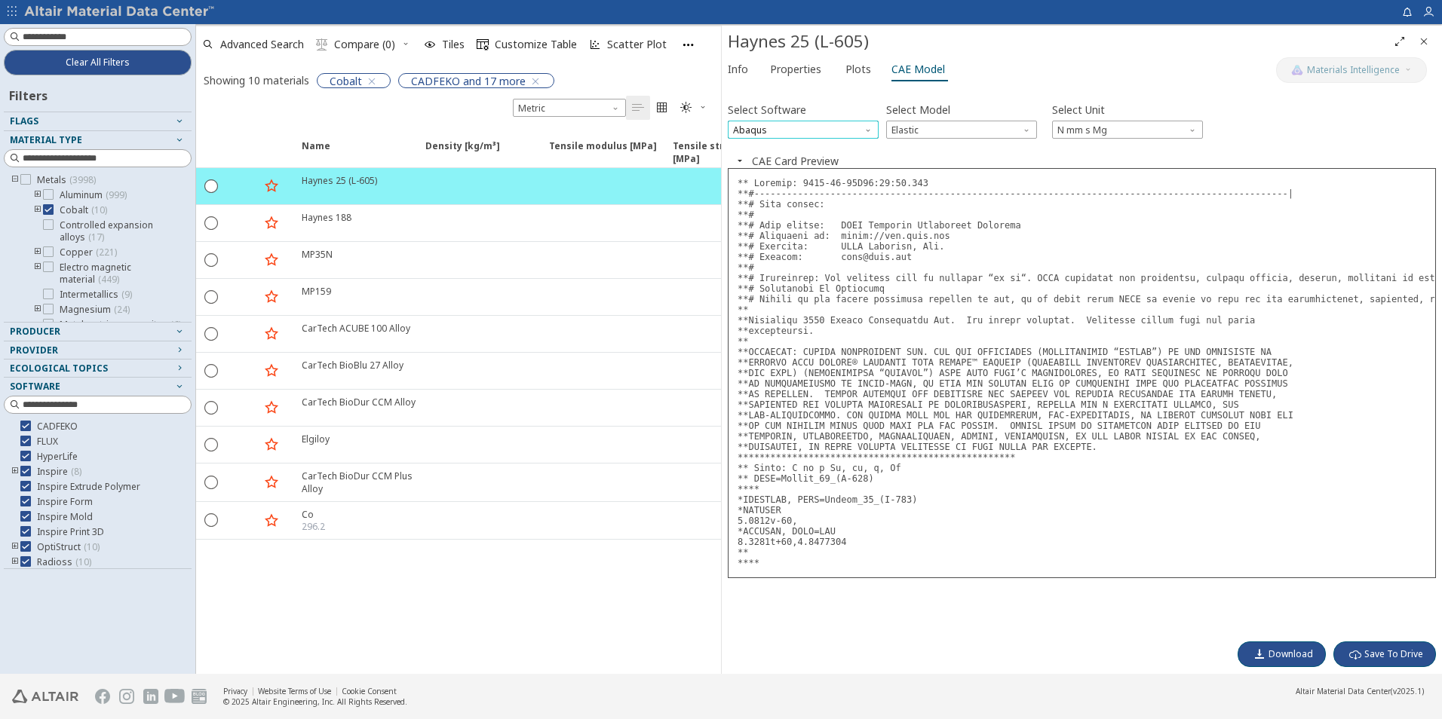
click at [846, 128] on span "Abaqus" at bounding box center [803, 130] width 151 height 18
click at [803, 167] on span "OptiStruct" at bounding box center [803, 166] width 139 height 11
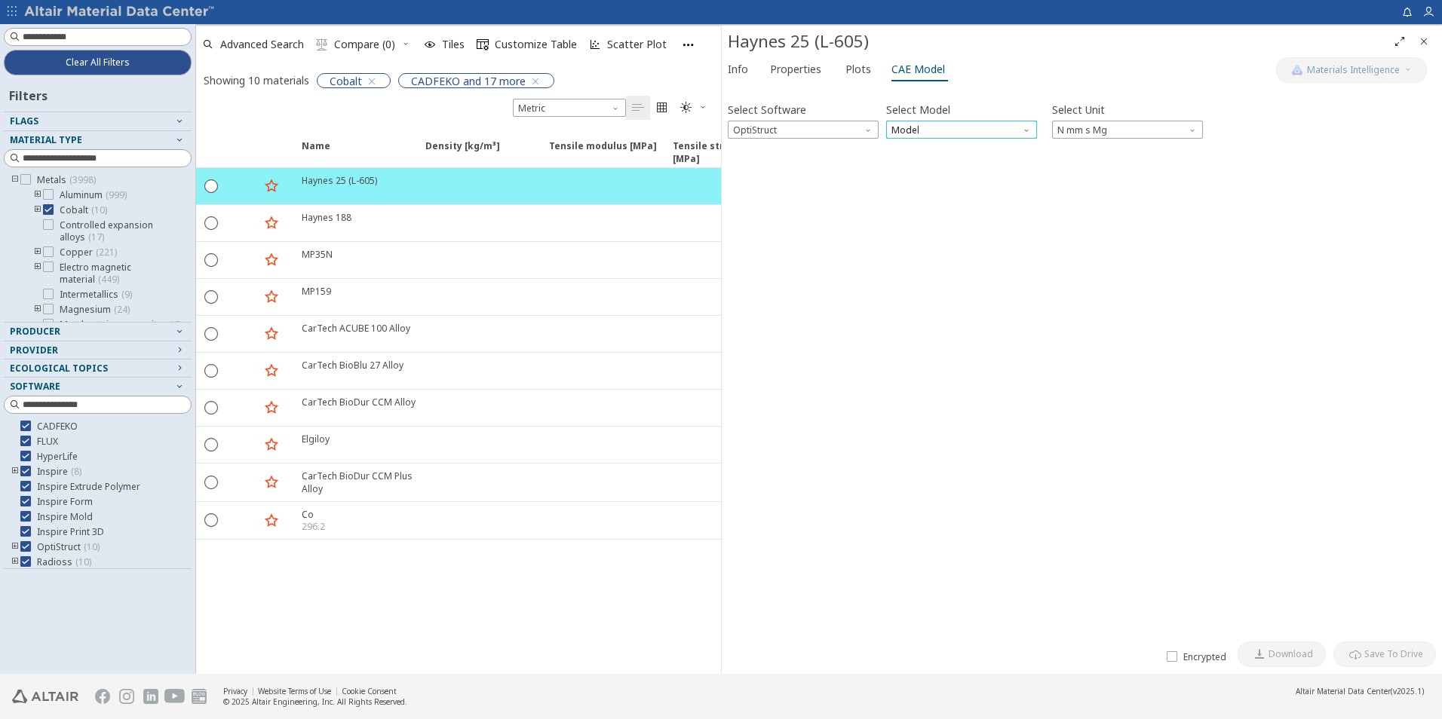
click at [961, 135] on span "Model" at bounding box center [961, 130] width 151 height 18
click at [939, 180] on span "Mat4" at bounding box center [961, 184] width 139 height 11
click at [741, 158] on icon "button" at bounding box center [740, 161] width 12 height 12
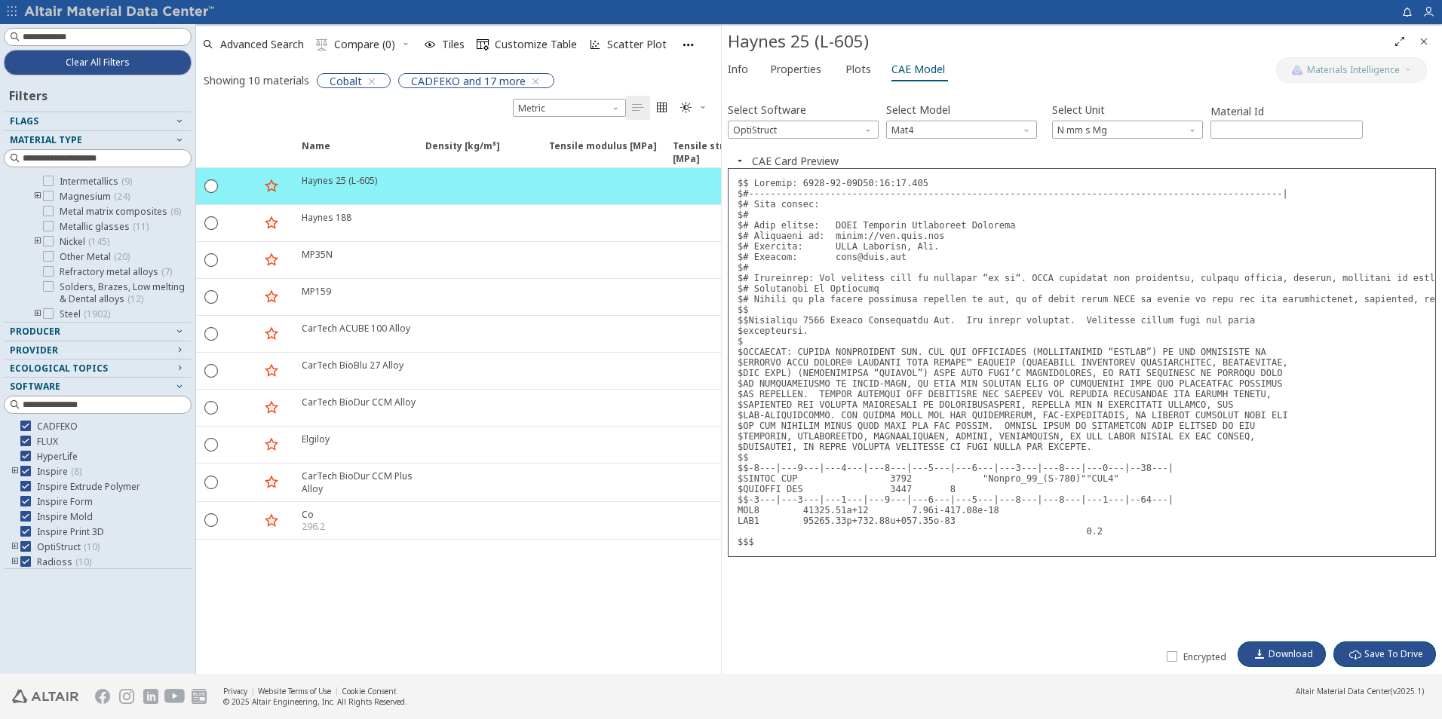
scroll to position [0, 0]
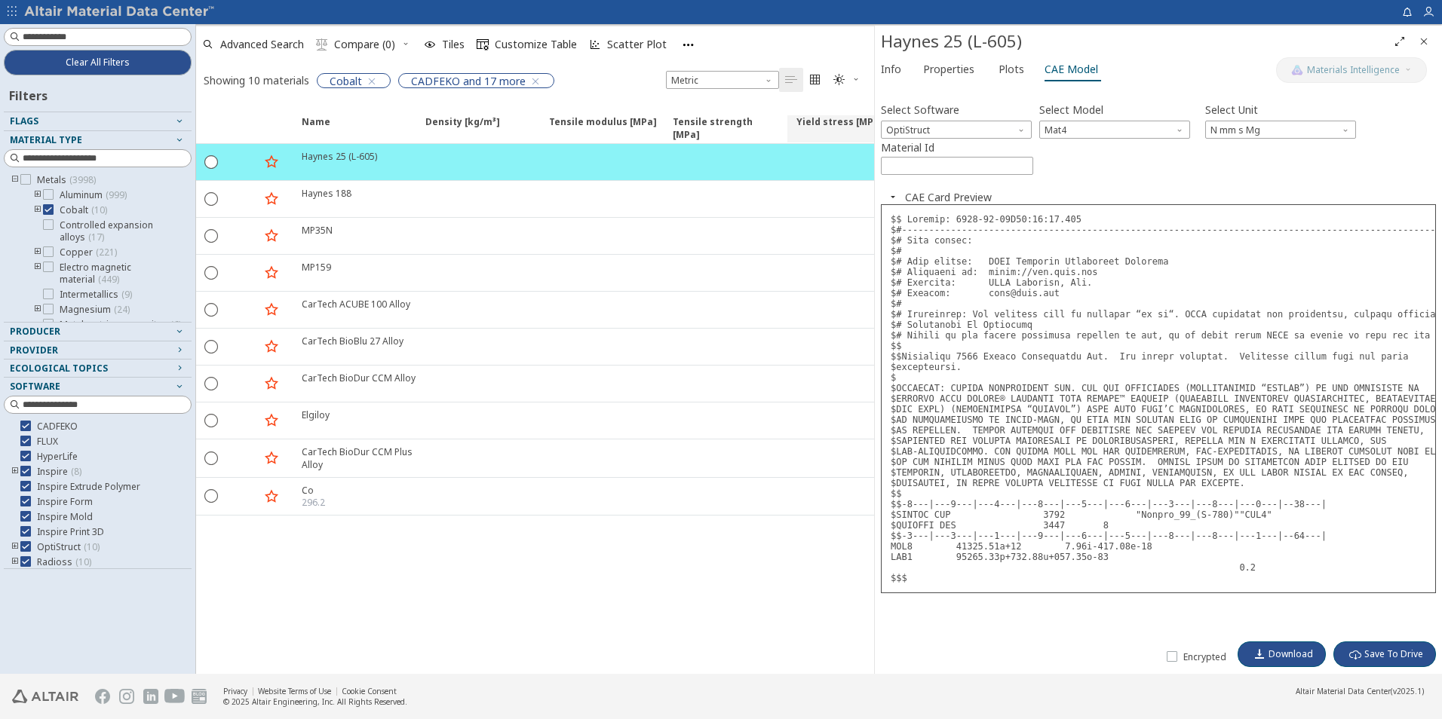
drag, startPoint x: 722, startPoint y: 80, endPoint x: 870, endPoint y: 116, distance: 152.9
click at [959, 65] on span "Properties" at bounding box center [948, 69] width 51 height 24
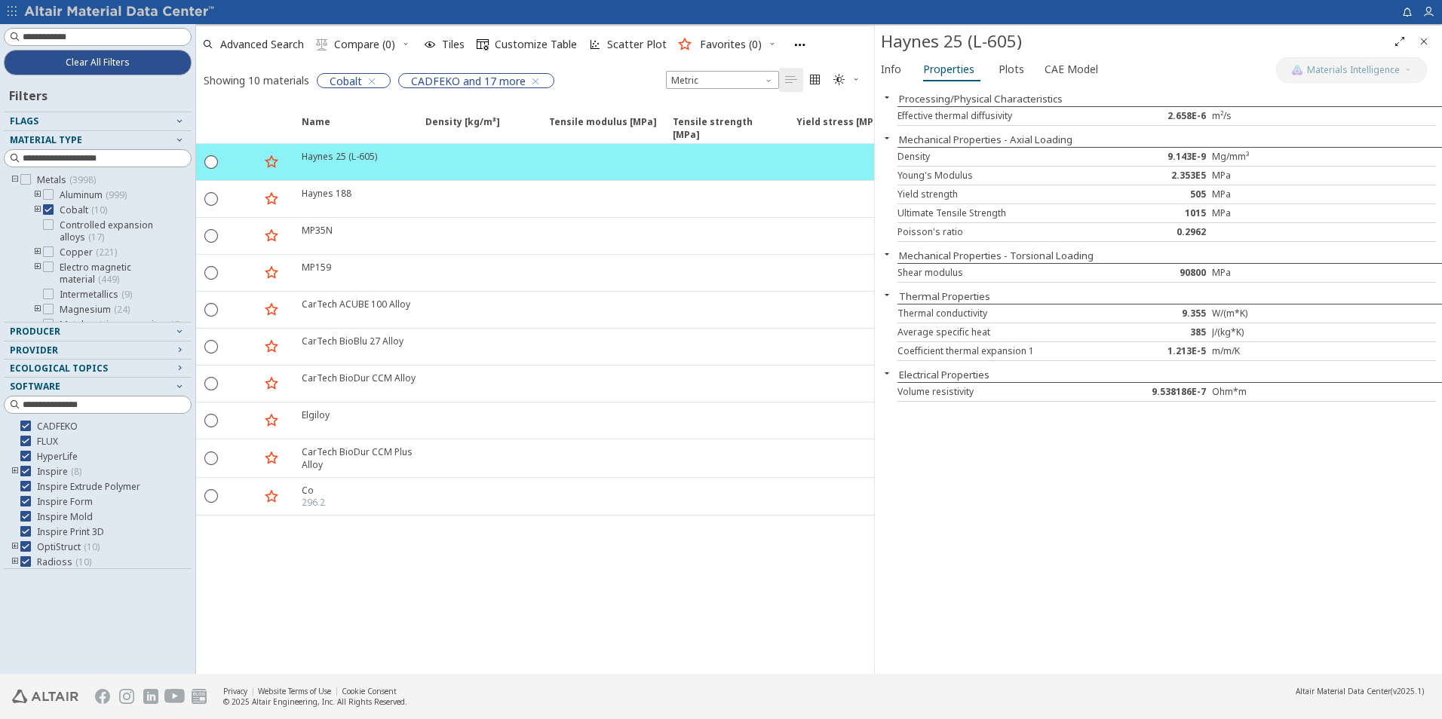
click at [20, 8] on button "button" at bounding box center [12, 12] width 24 height 24
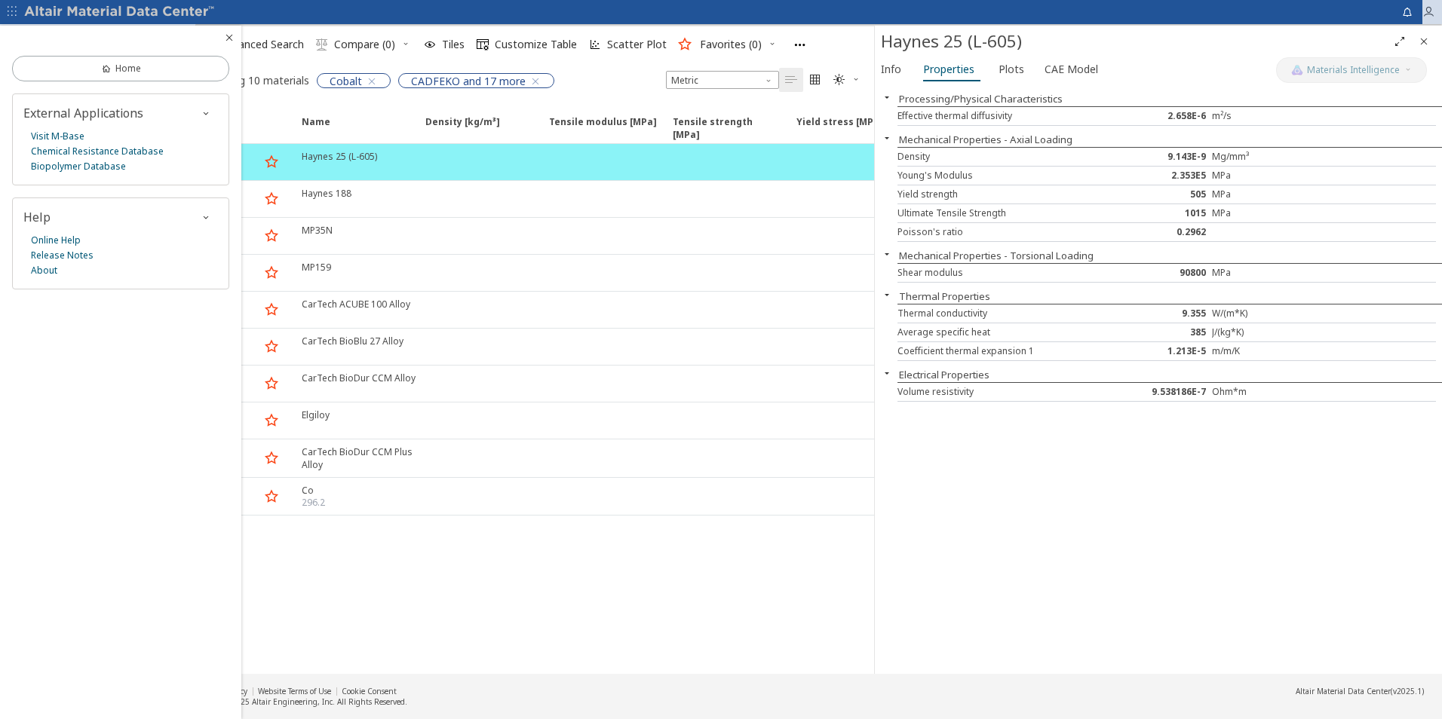
click at [1432, 11] on icon "button" at bounding box center [1428, 12] width 12 height 12
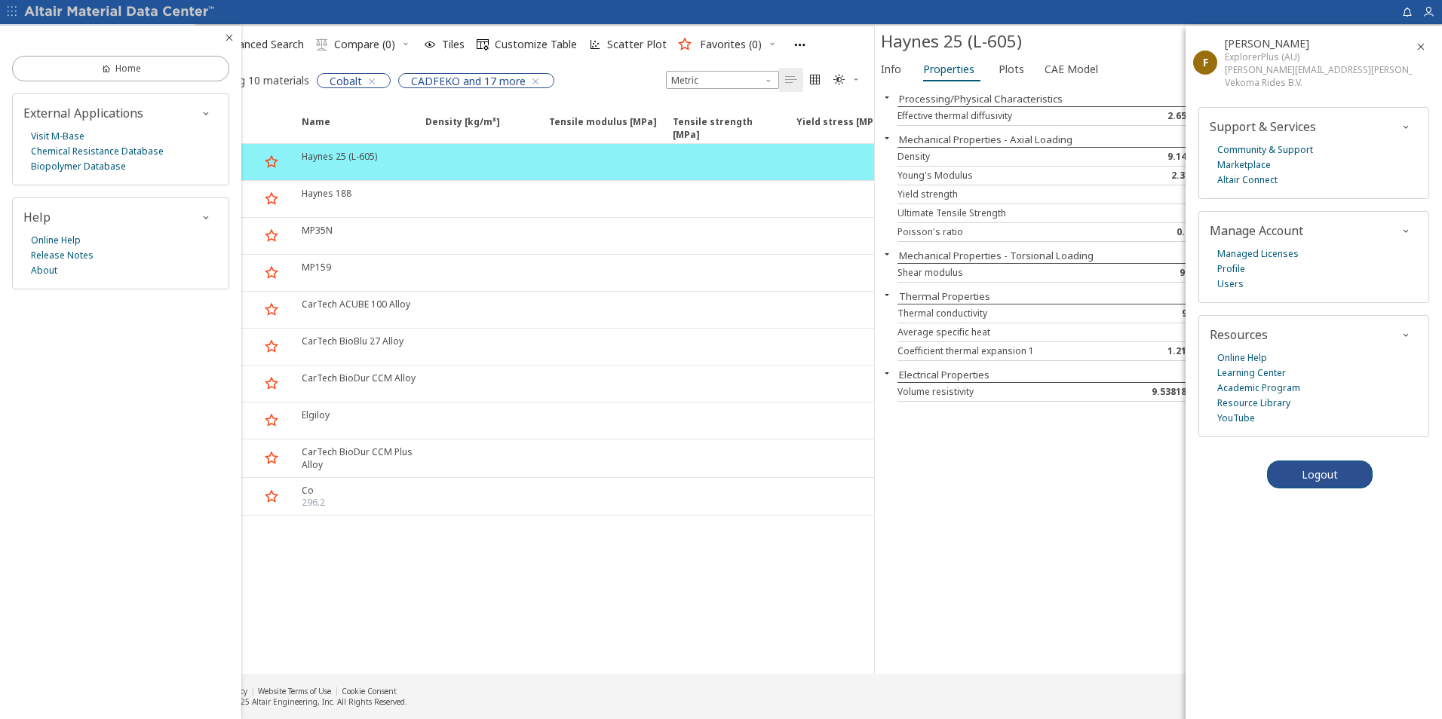
click at [12, 7] on icon "button" at bounding box center [12, 11] width 9 height 9
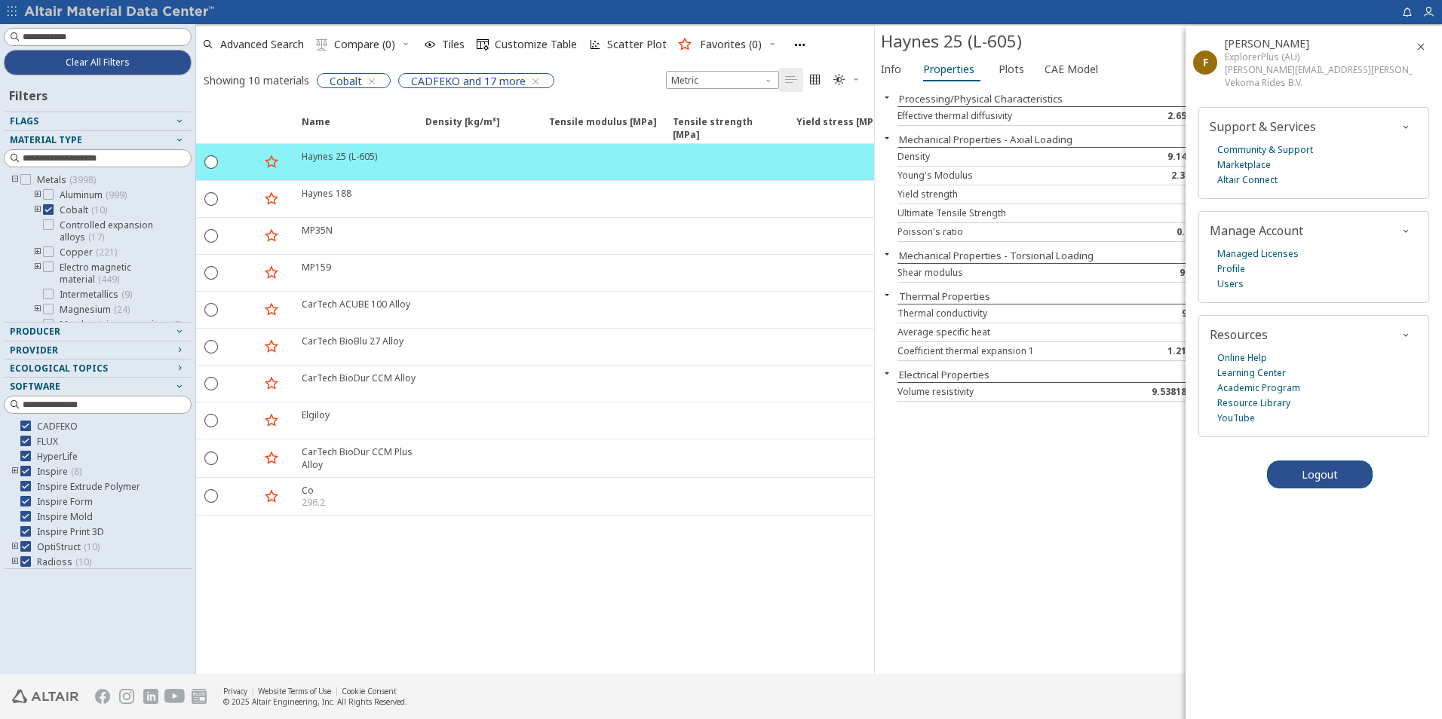
click at [12, 7] on icon "button" at bounding box center [12, 11] width 9 height 9
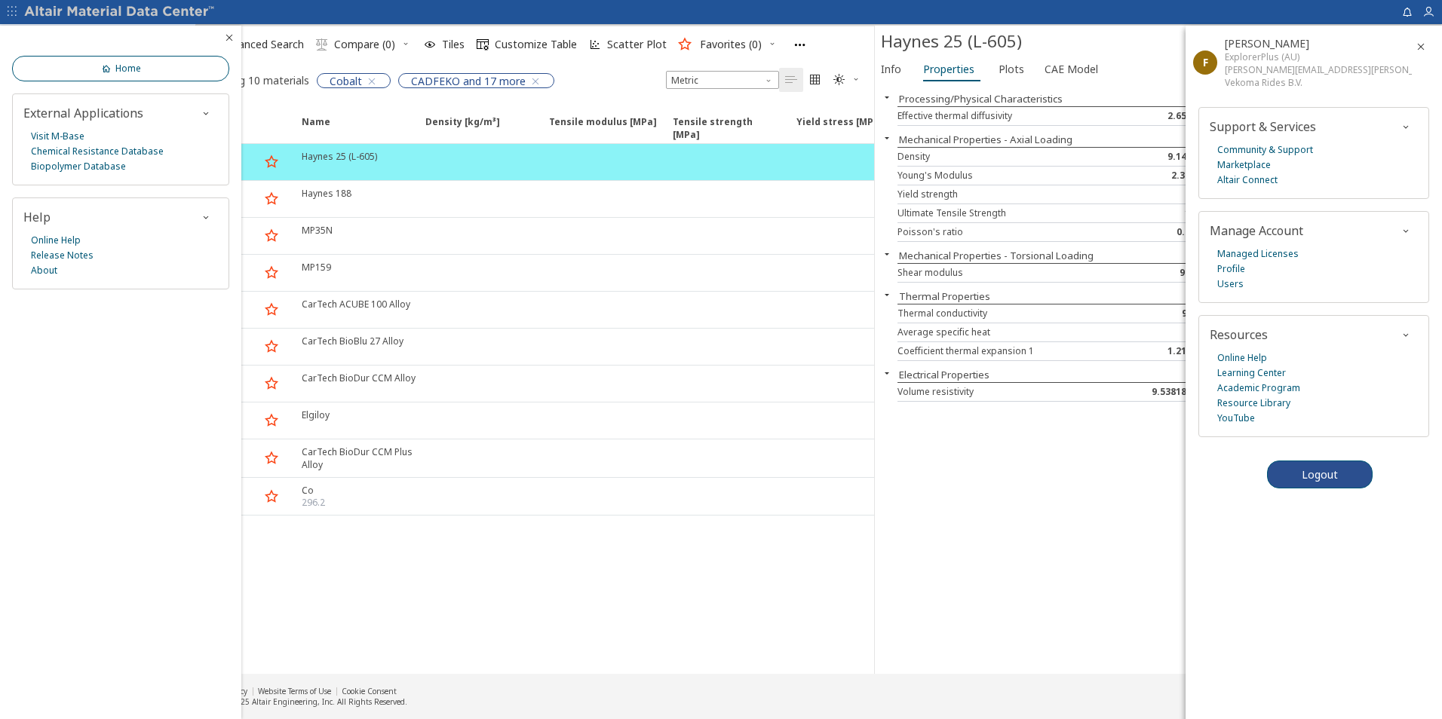
click at [143, 67] on link "Home" at bounding box center [120, 69] width 217 height 26
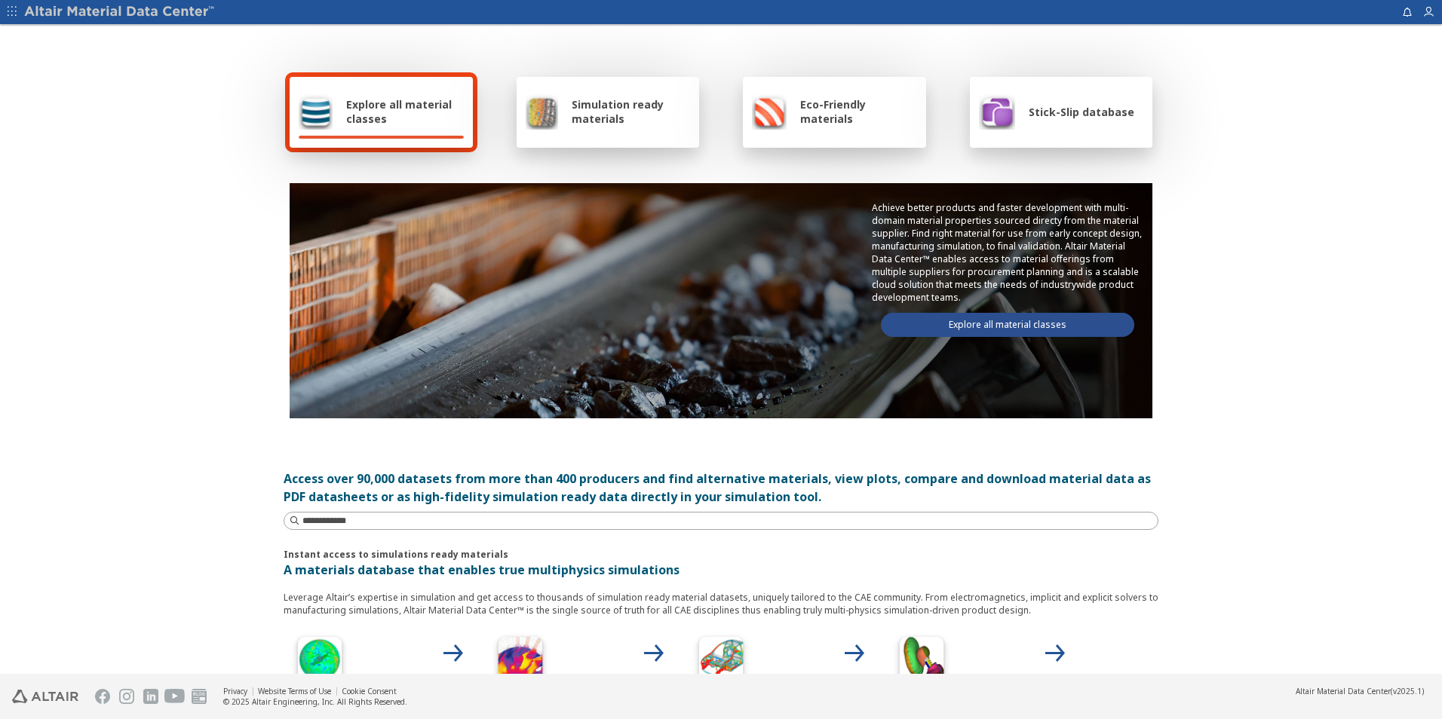
click at [11, 8] on icon "button" at bounding box center [12, 11] width 9 height 9
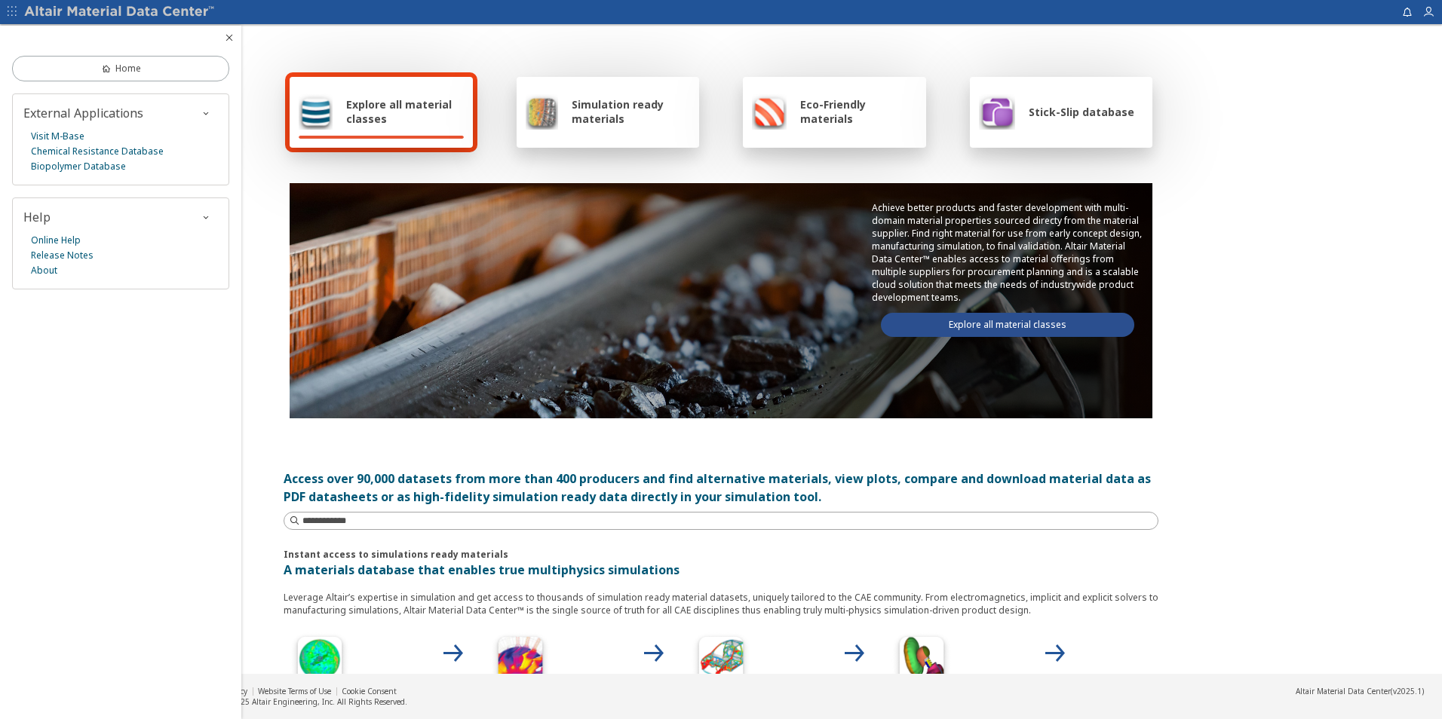
click at [11, 8] on icon "button" at bounding box center [12, 11] width 9 height 9
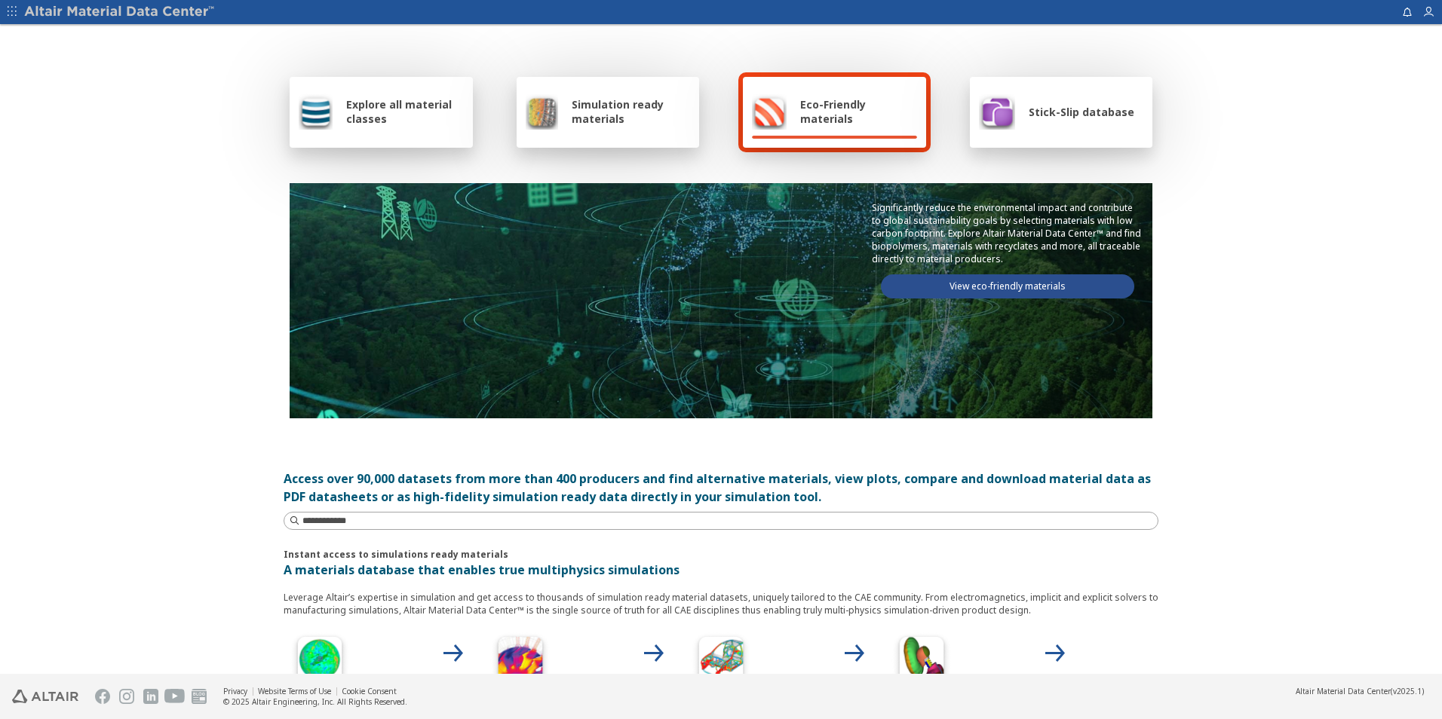
click at [1326, 220] on div "Explore all material classes Simulation ready materials Eco-Friendly materials …" at bounding box center [721, 350] width 1442 height 648
click at [1036, 277] on link "View eco-friendly materials" at bounding box center [1007, 286] width 253 height 24
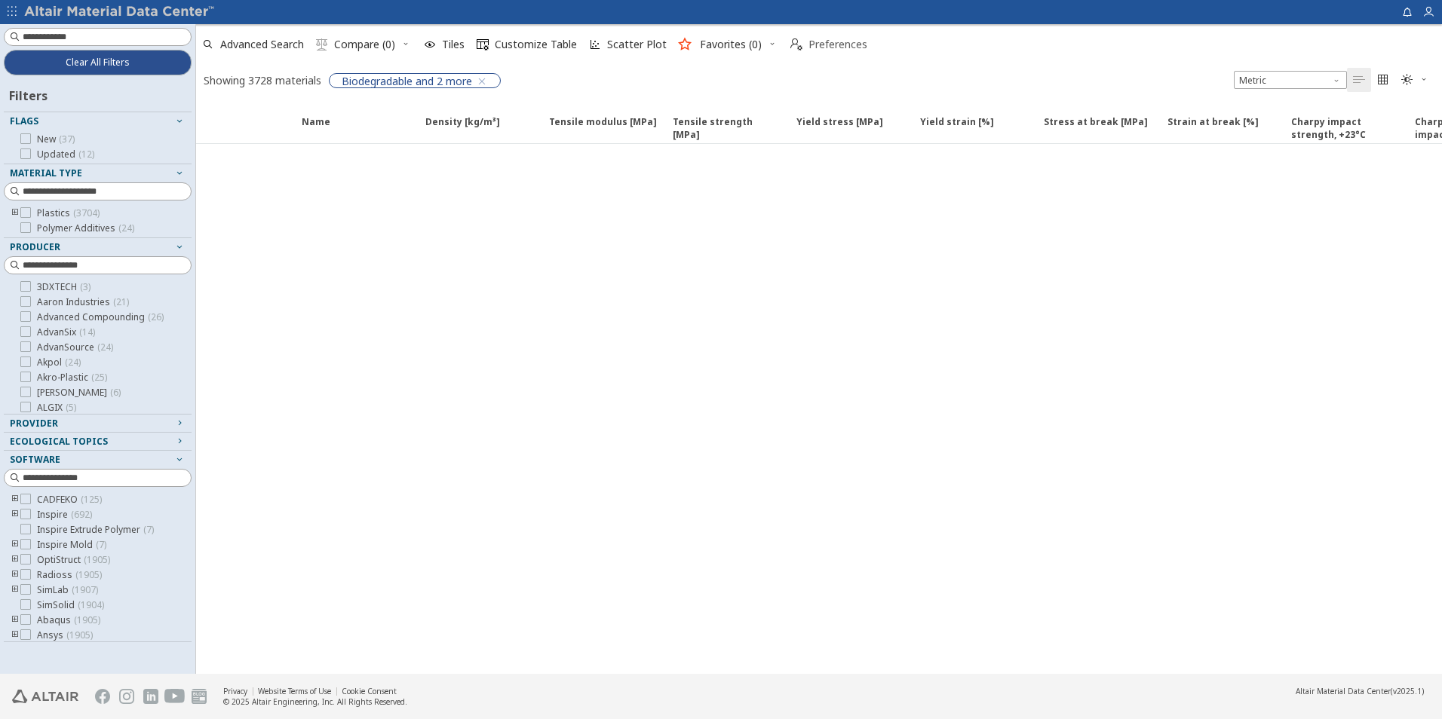
click at [823, 44] on span "Preferences" at bounding box center [837, 44] width 59 height 11
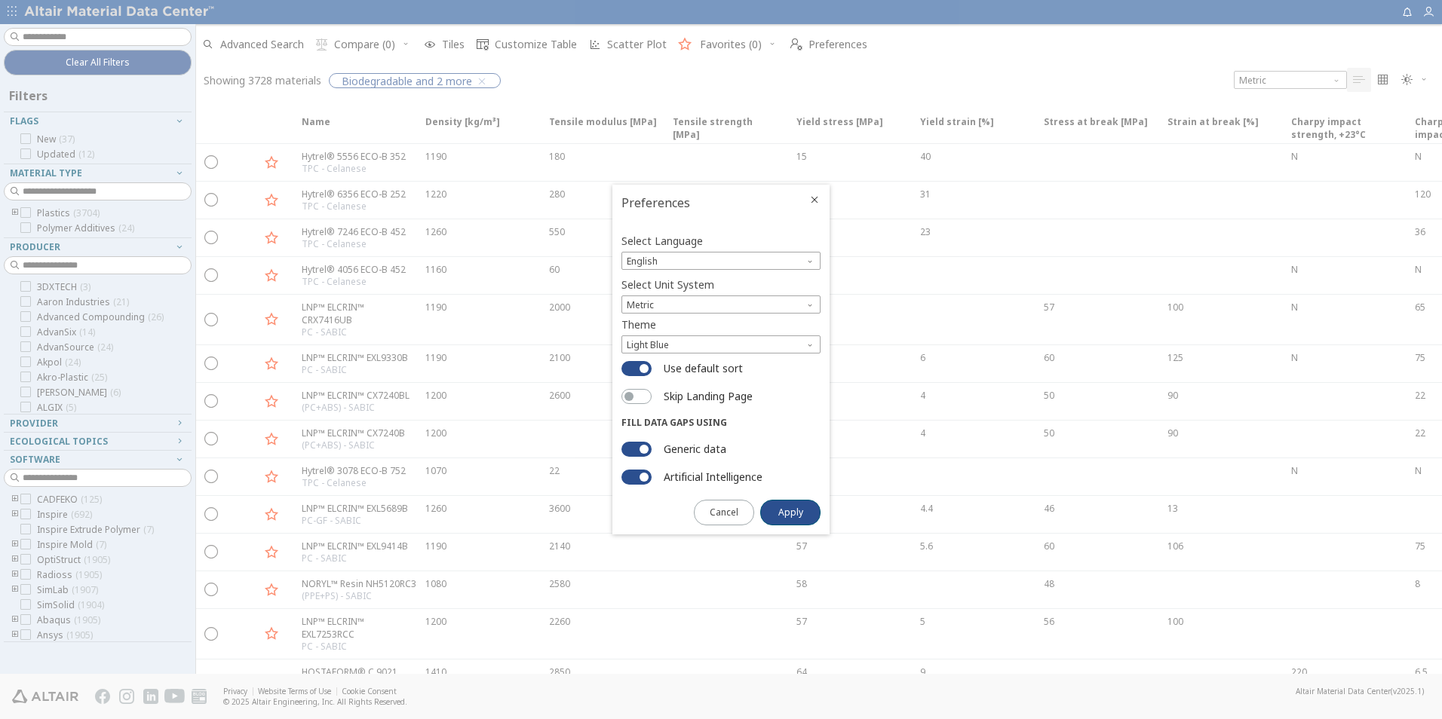
click at [812, 203] on icon "Close" at bounding box center [814, 200] width 12 height 12
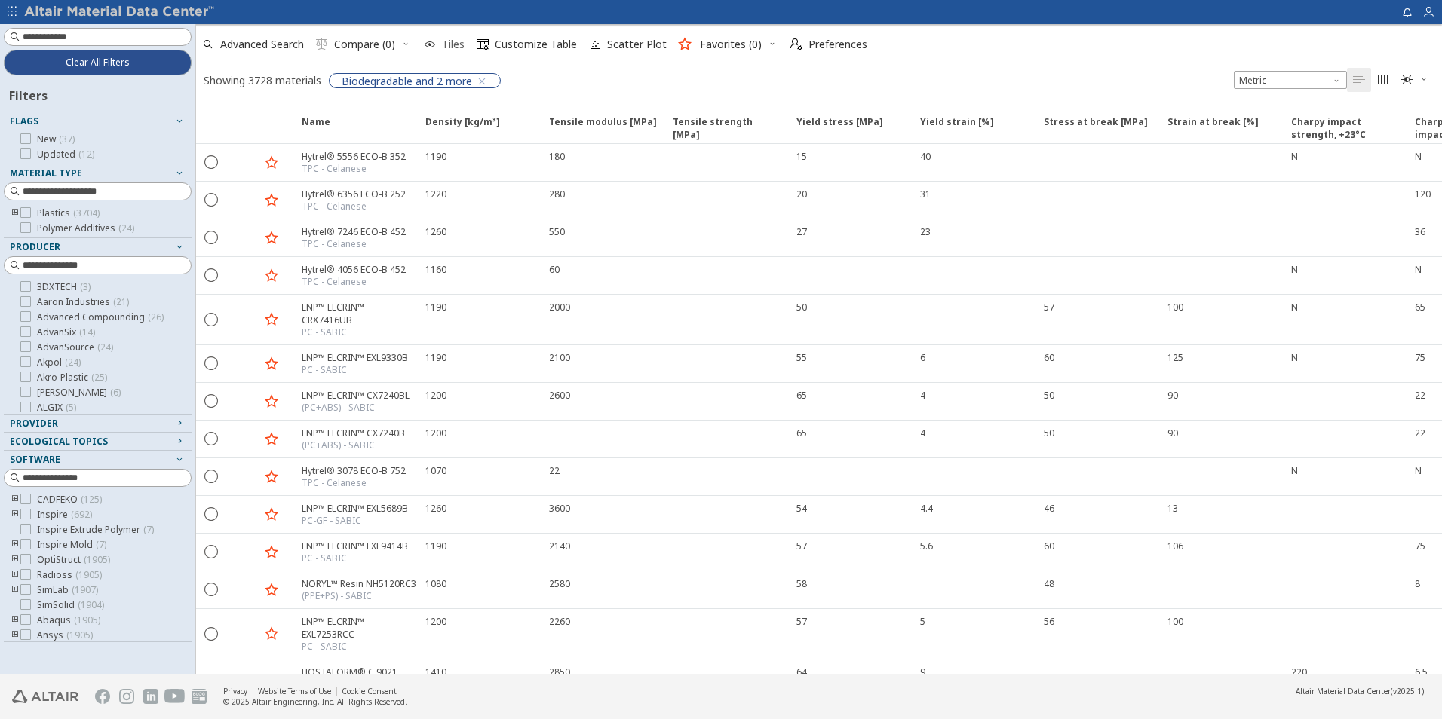
click at [434, 39] on icon "button" at bounding box center [430, 44] width 12 height 12
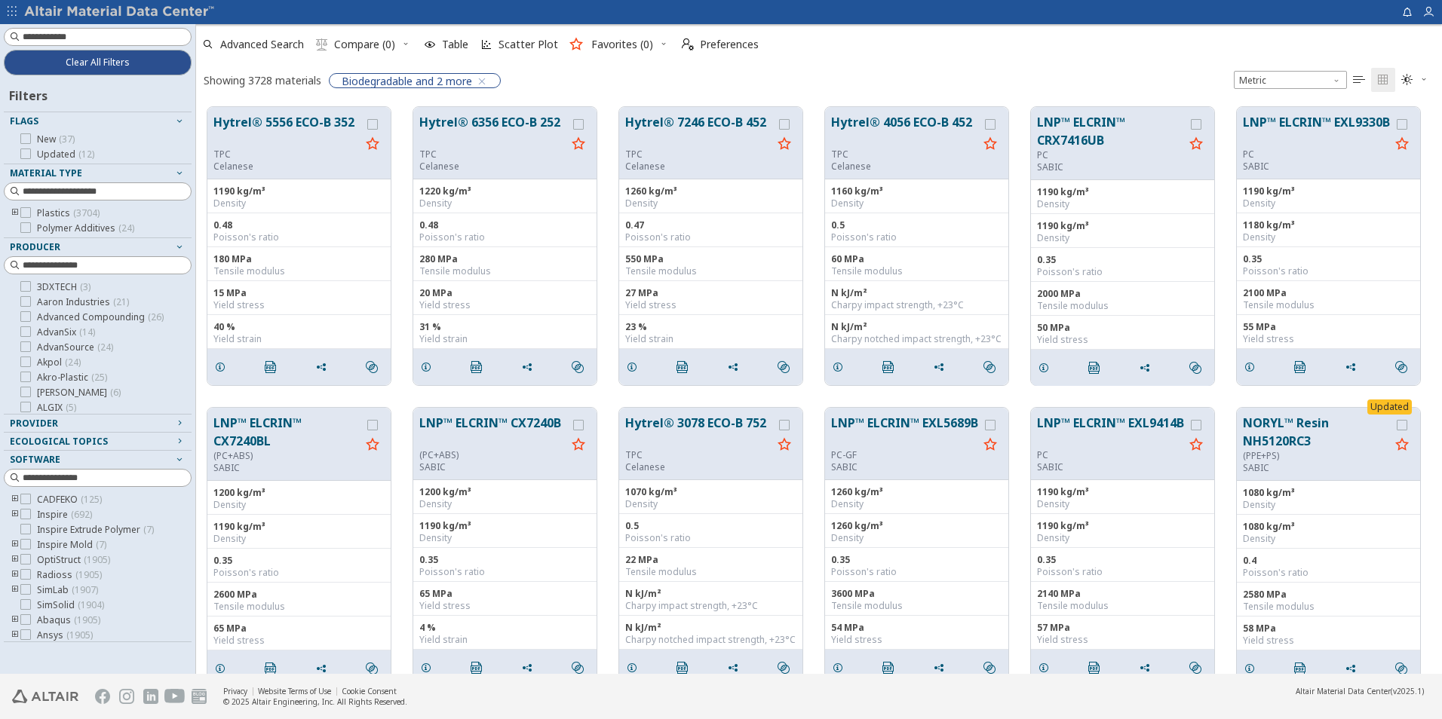
scroll to position [567, 1234]
click at [12, 6] on icon "button" at bounding box center [12, 12] width 9 height 12
